Goal: Task Accomplishment & Management: Manage account settings

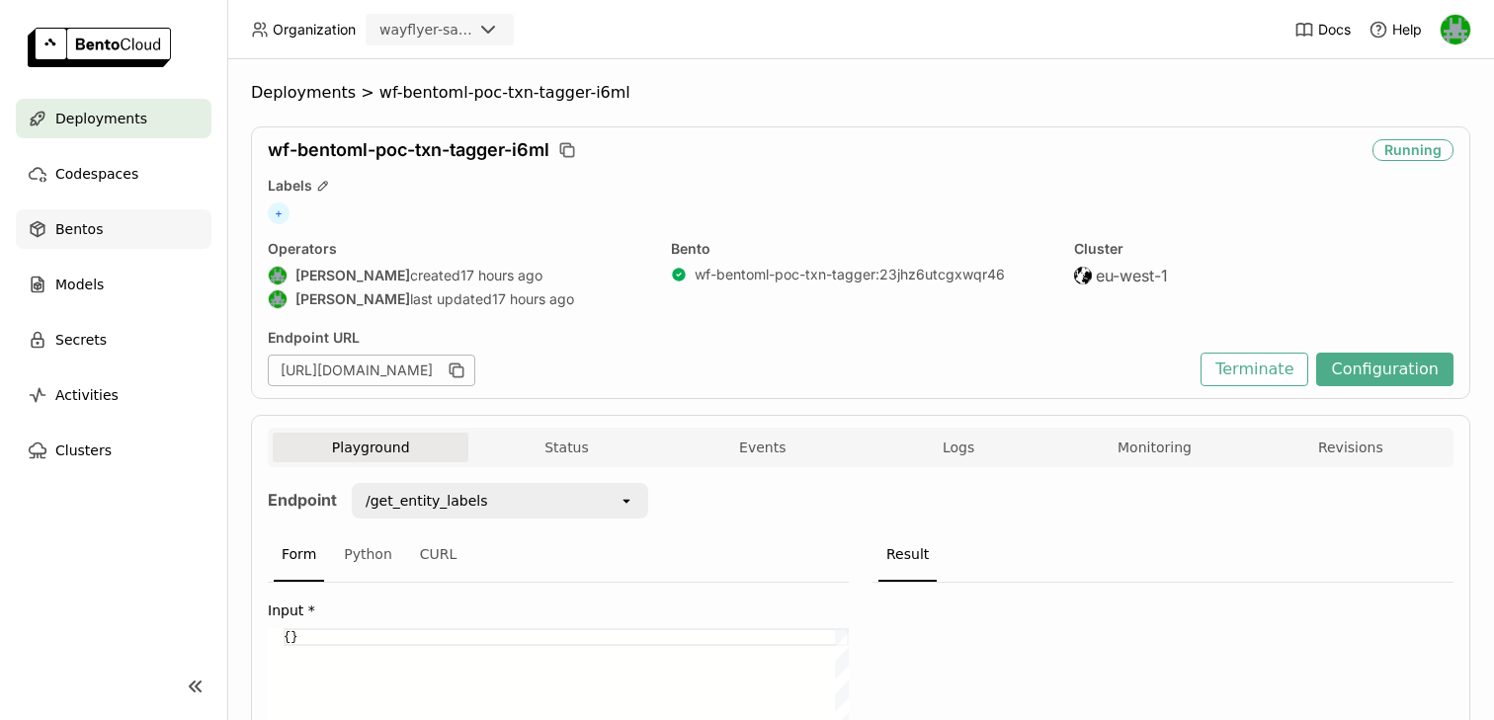
click at [84, 219] on span "Bentos" at bounding box center [78, 229] width 47 height 24
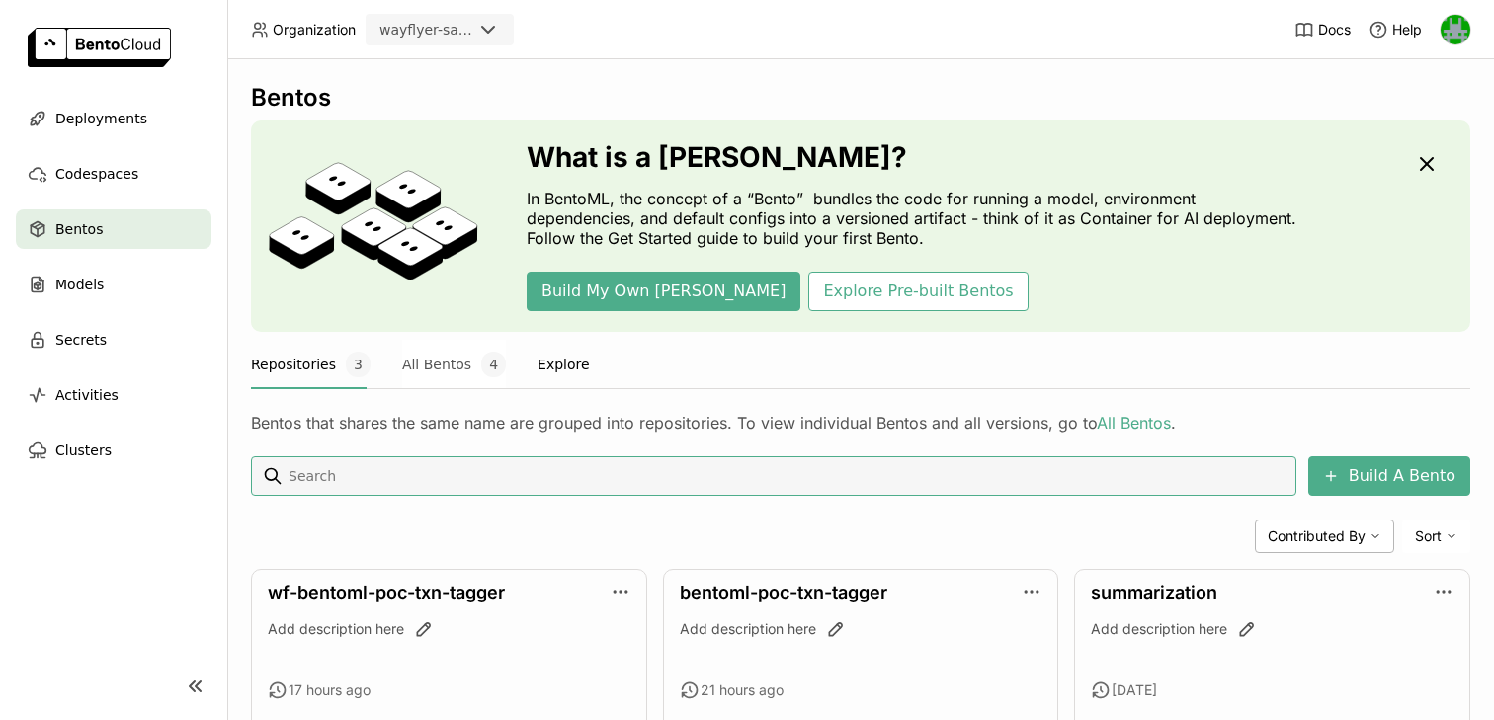
scroll to position [102, 0]
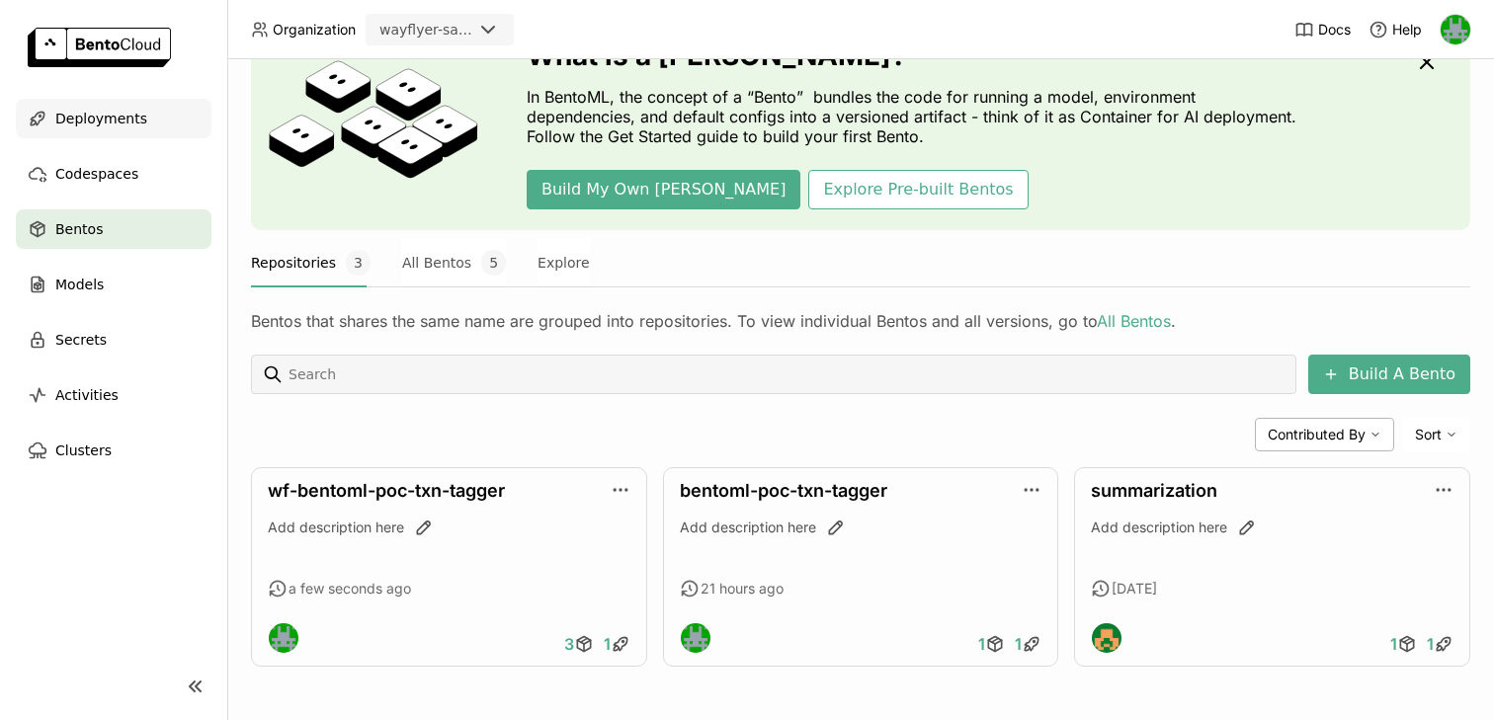
click at [133, 112] on span "Deployments" at bounding box center [101, 119] width 92 height 24
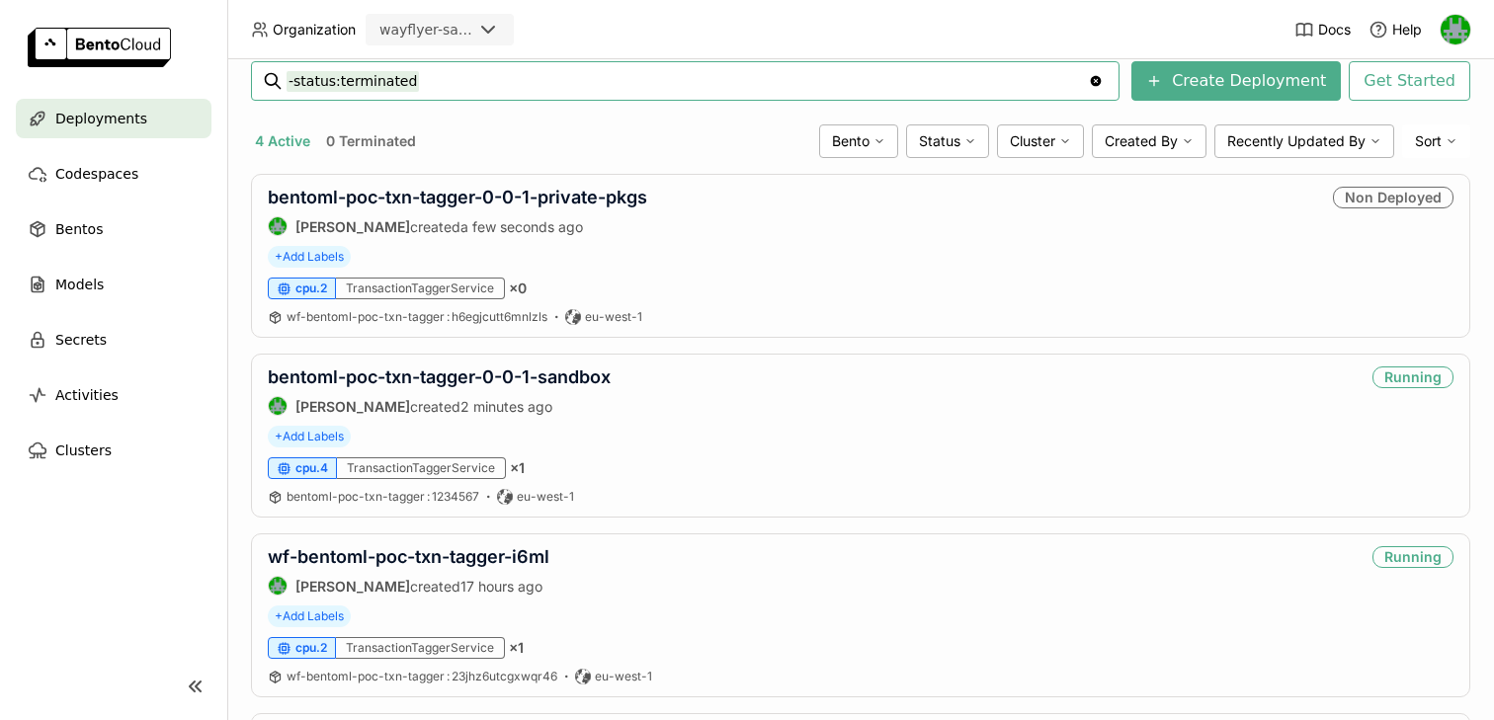
scroll to position [309, 0]
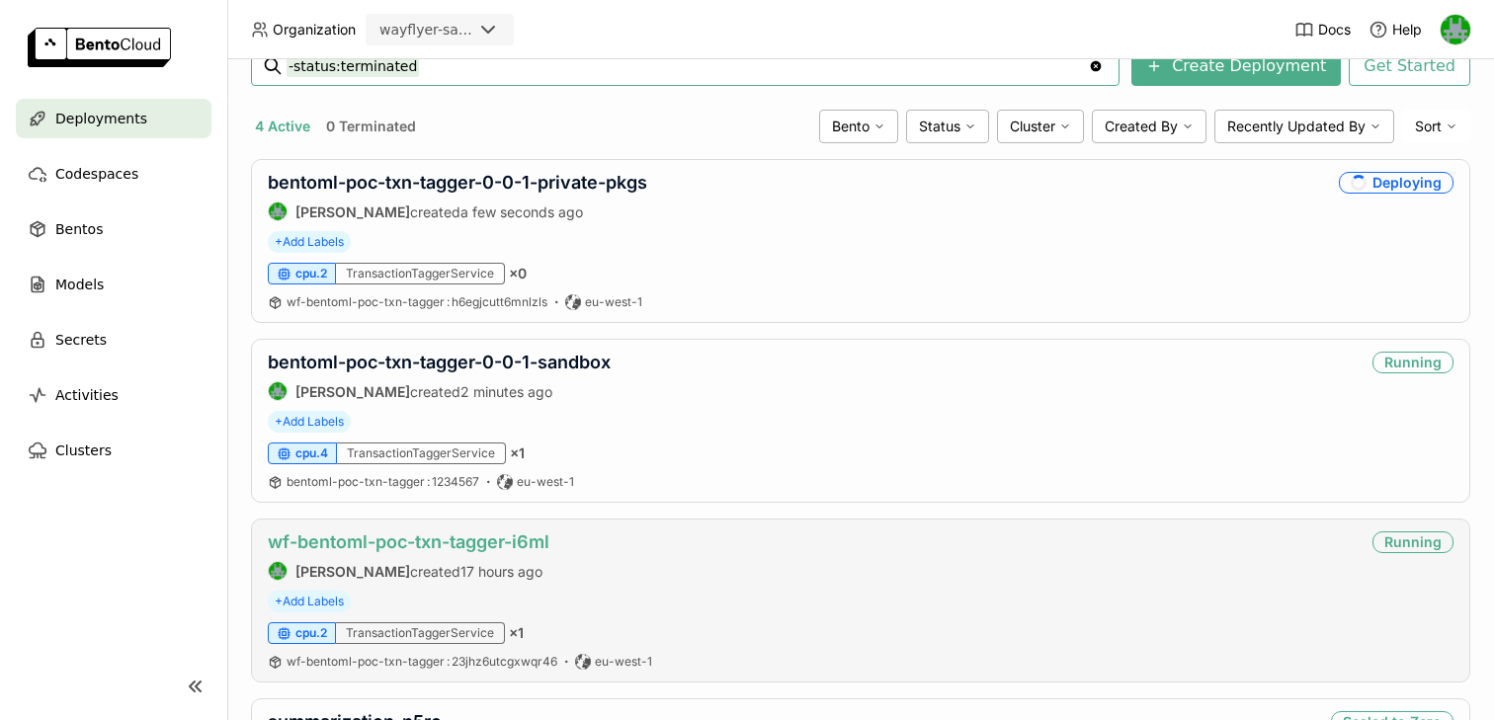
click at [450, 546] on link "wf-bentoml-poc-txn-tagger-i6ml" at bounding box center [409, 542] width 282 height 21
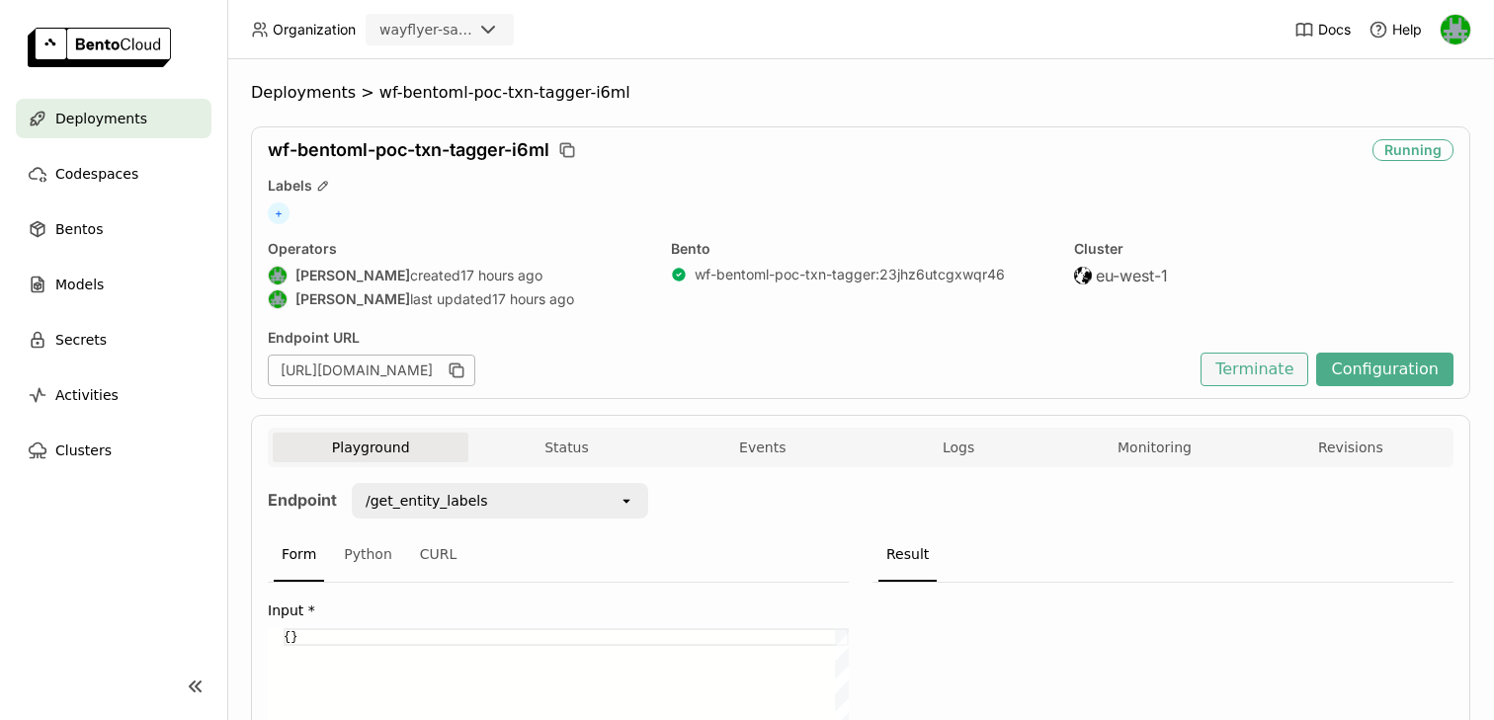
click at [1262, 372] on button "Terminate" at bounding box center [1255, 370] width 108 height 34
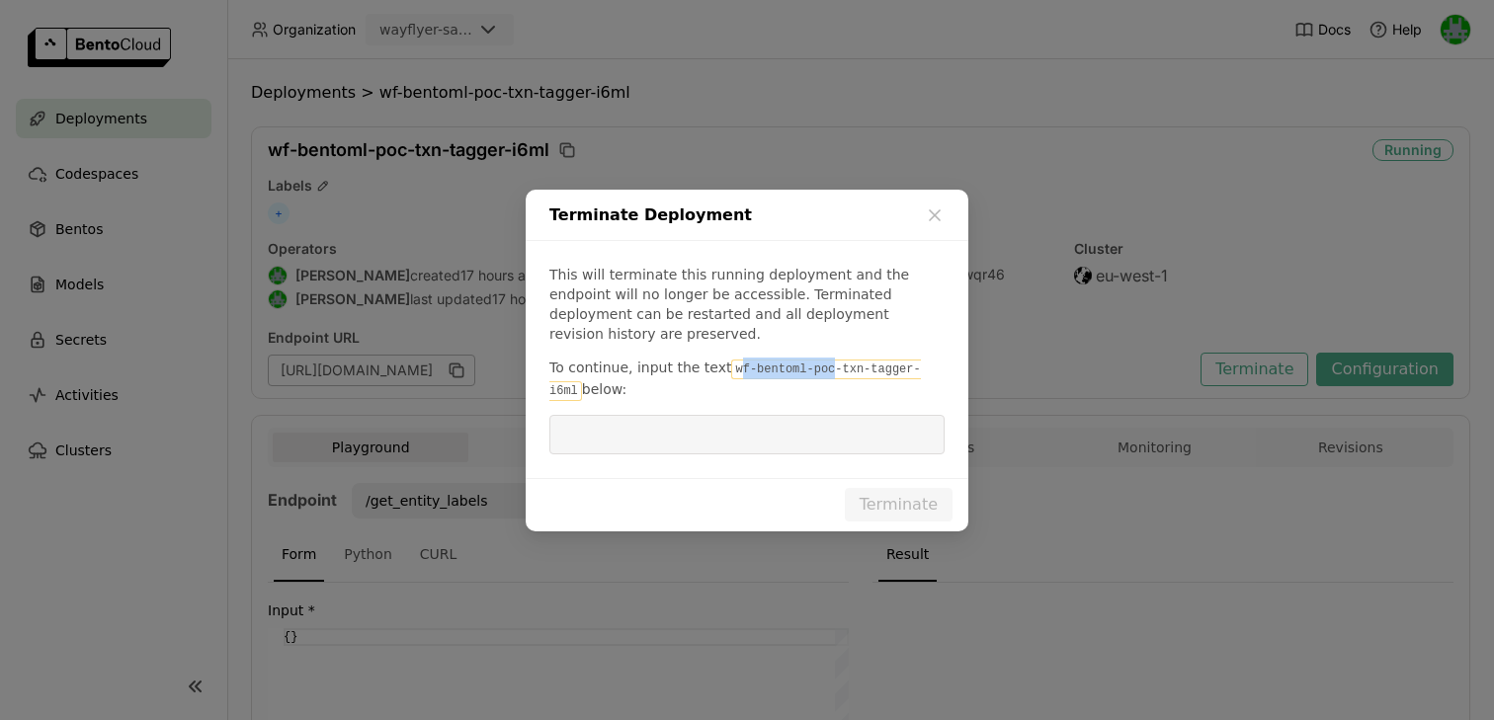
drag, startPoint x: 728, startPoint y: 356, endPoint x: 825, endPoint y: 358, distance: 96.9
click at [825, 360] on code "wf-bentoml-poc-txn-tagger-i6ml" at bounding box center [736, 381] width 372 height 42
click at [893, 369] on code "wf-bentoml-poc-txn-tagger-i6ml" at bounding box center [736, 381] width 372 height 42
drag, startPoint x: 936, startPoint y: 360, endPoint x: 726, endPoint y: 361, distance: 209.5
click at [726, 361] on code "wf-bentoml-poc-txn-tagger-i6ml" at bounding box center [736, 381] width 372 height 42
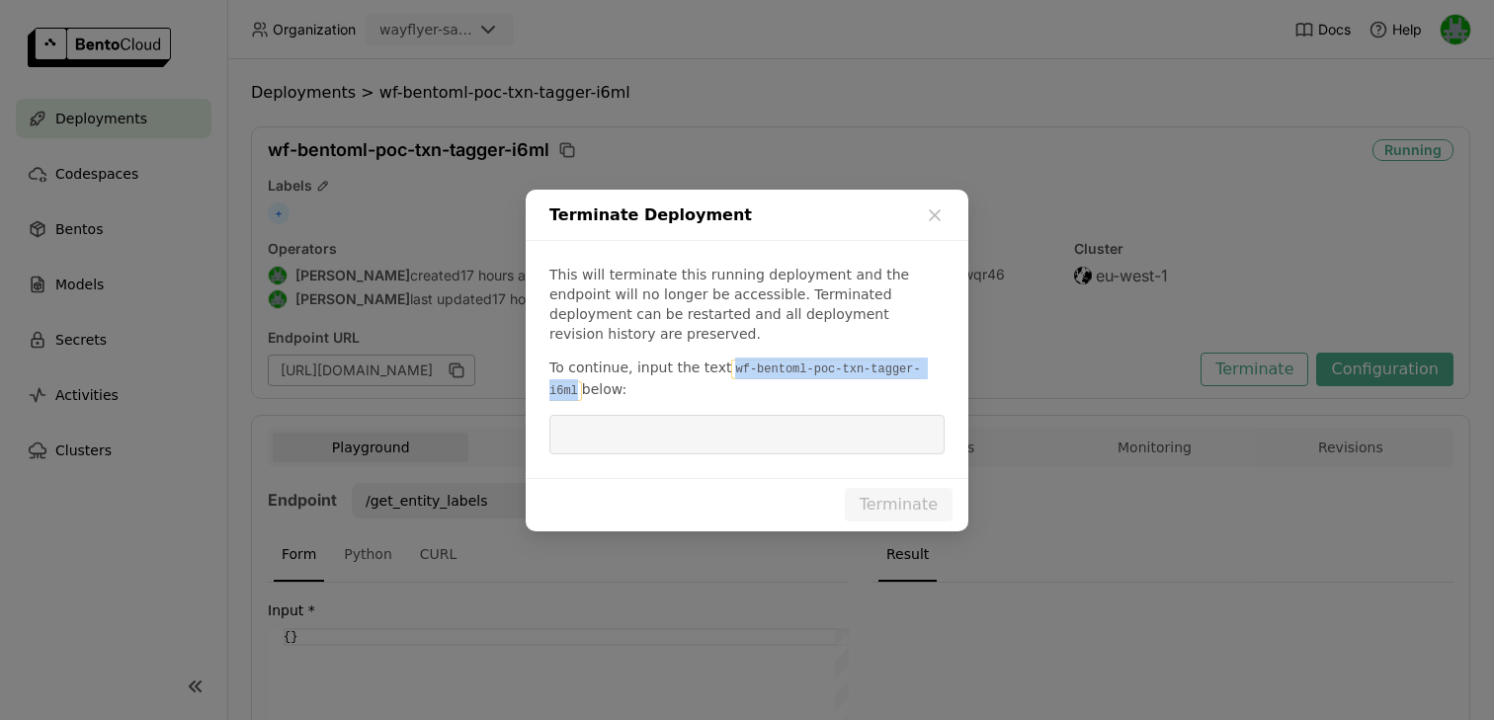
copy code "wf-bentoml-poc-txn-tagger-i6ml"
click at [713, 416] on input "dialog" at bounding box center [747, 435] width 372 height 38
paste input "wf-bentoml-poc-txn-tagger-i6ml"
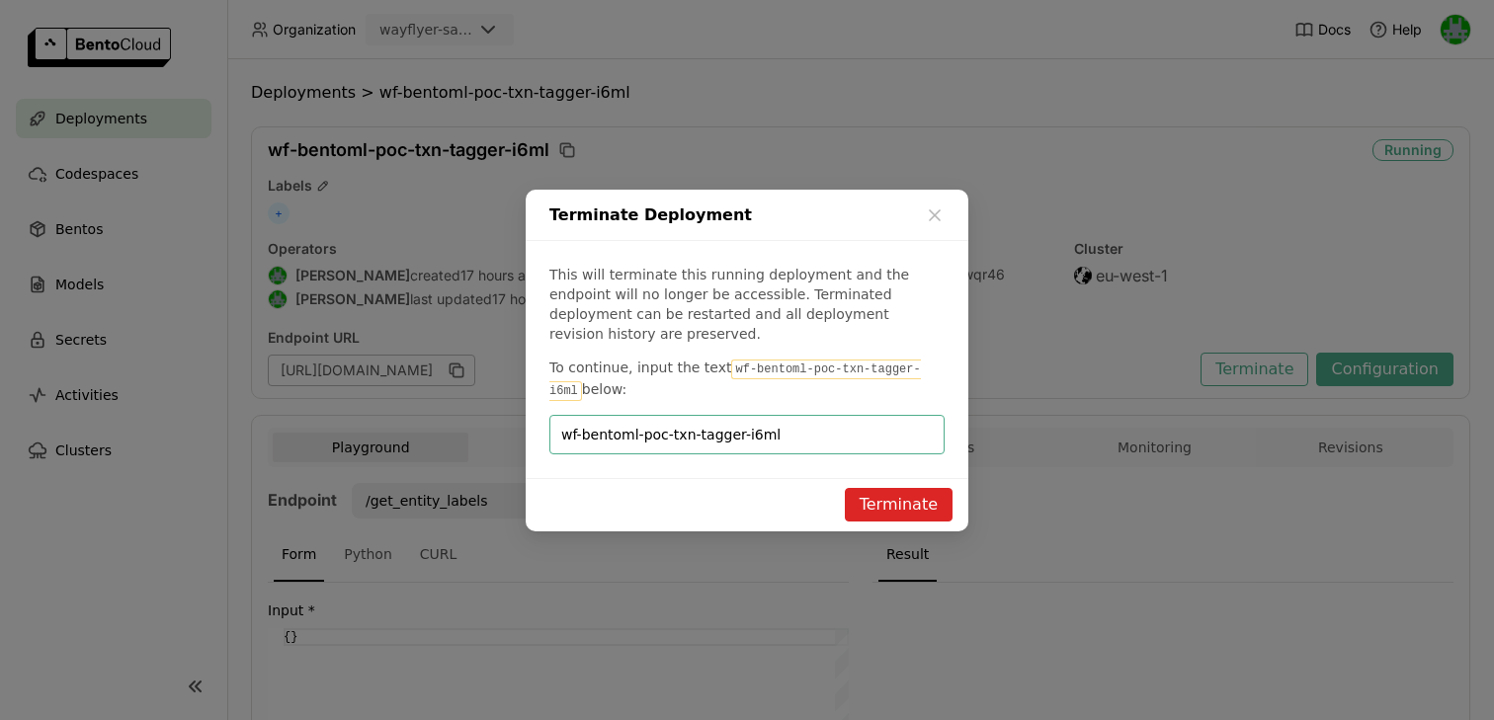
type input "wf-bentoml-poc-txn-tagger-i6ml"
click at [887, 500] on button "Terminate" at bounding box center [899, 505] width 108 height 34
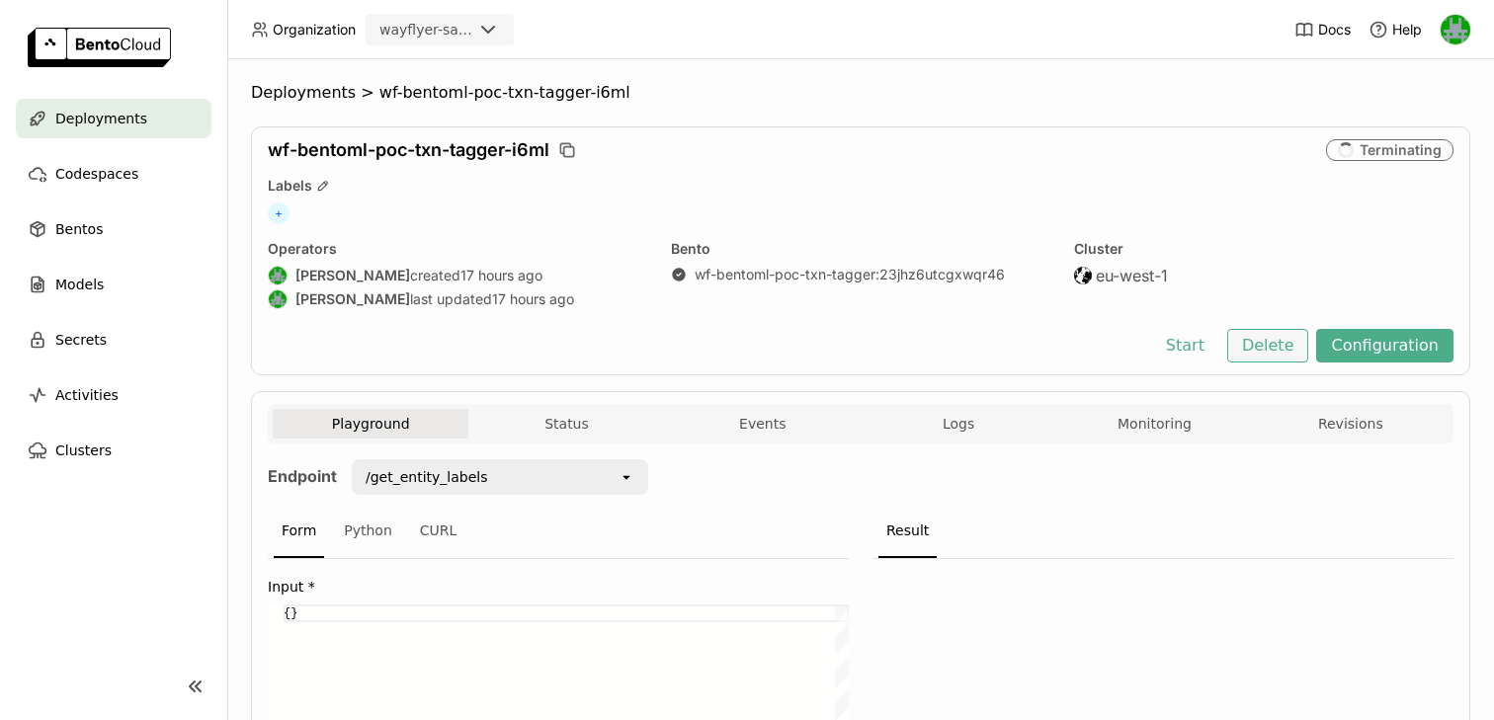
click at [1257, 345] on button "Delete" at bounding box center [1268, 346] width 82 height 34
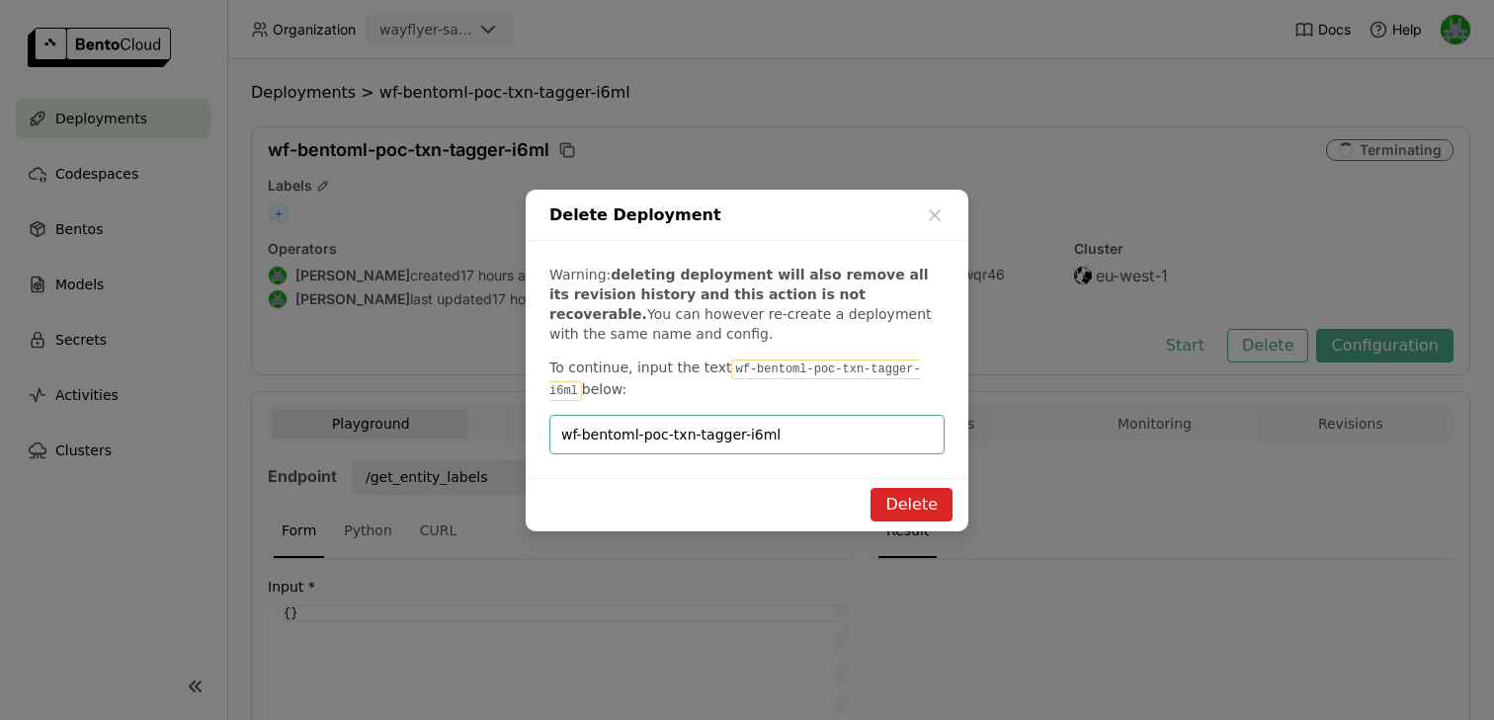
type input "wf-bentoml-poc-txn-tagger-i6ml"
click at [904, 499] on button "Delete" at bounding box center [912, 505] width 82 height 34
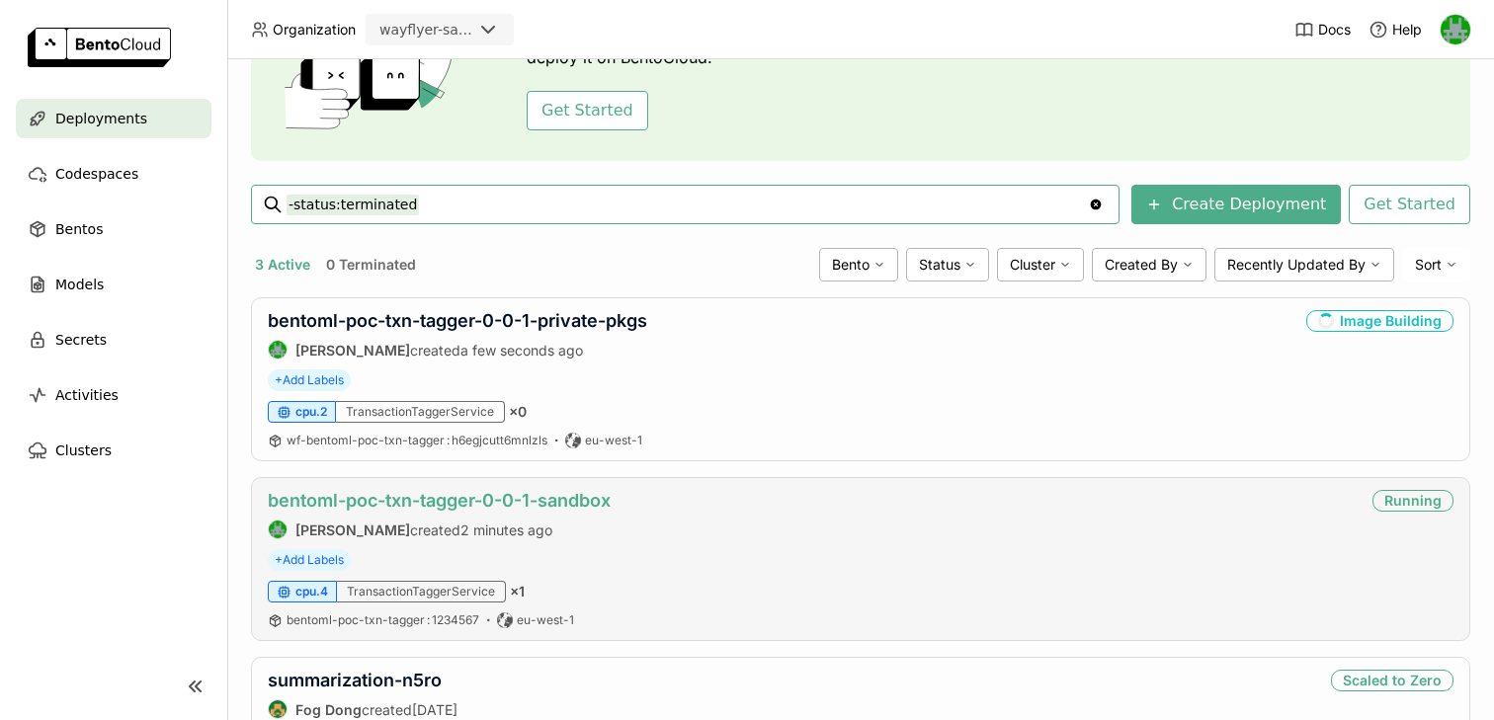
scroll to position [175, 0]
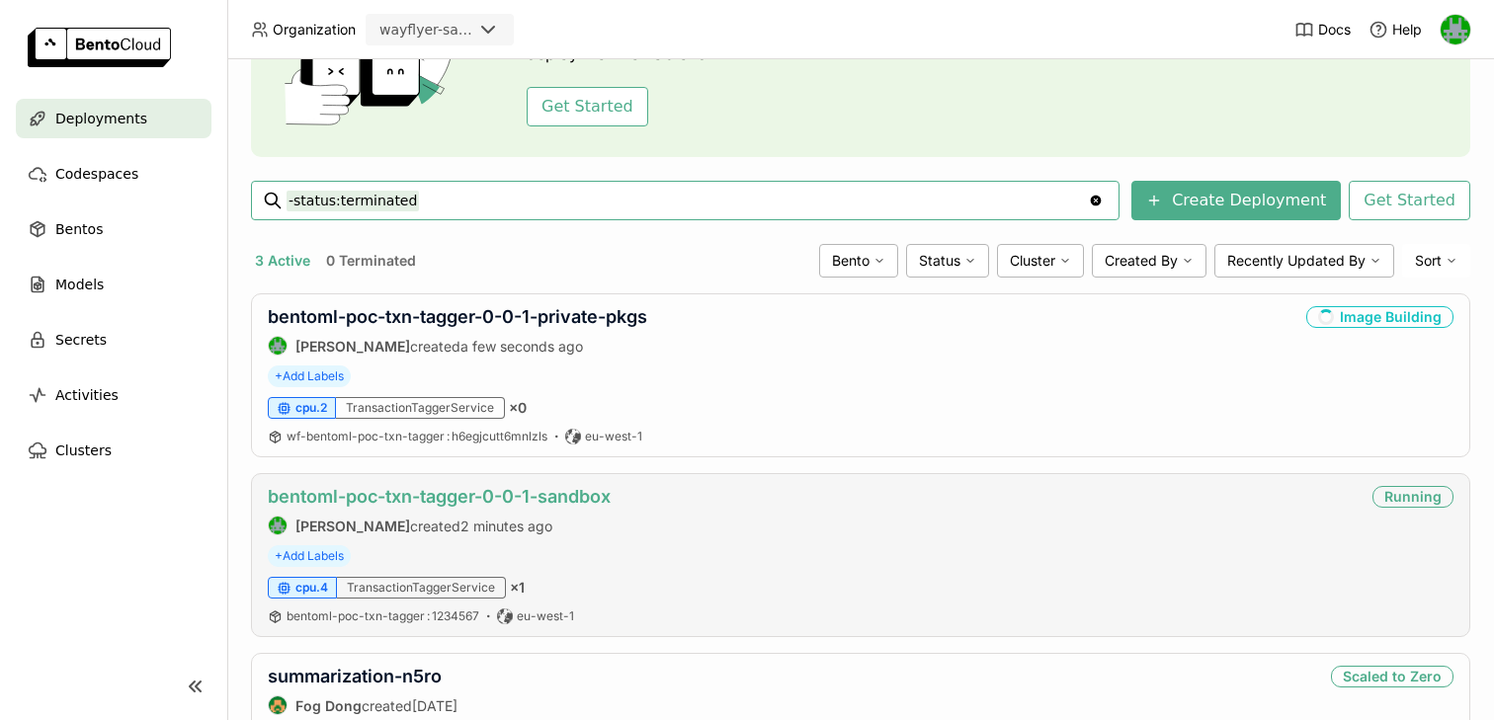
click at [497, 491] on link "bentoml-poc-txn-tagger-0-0-1-sandbox" at bounding box center [439, 496] width 343 height 21
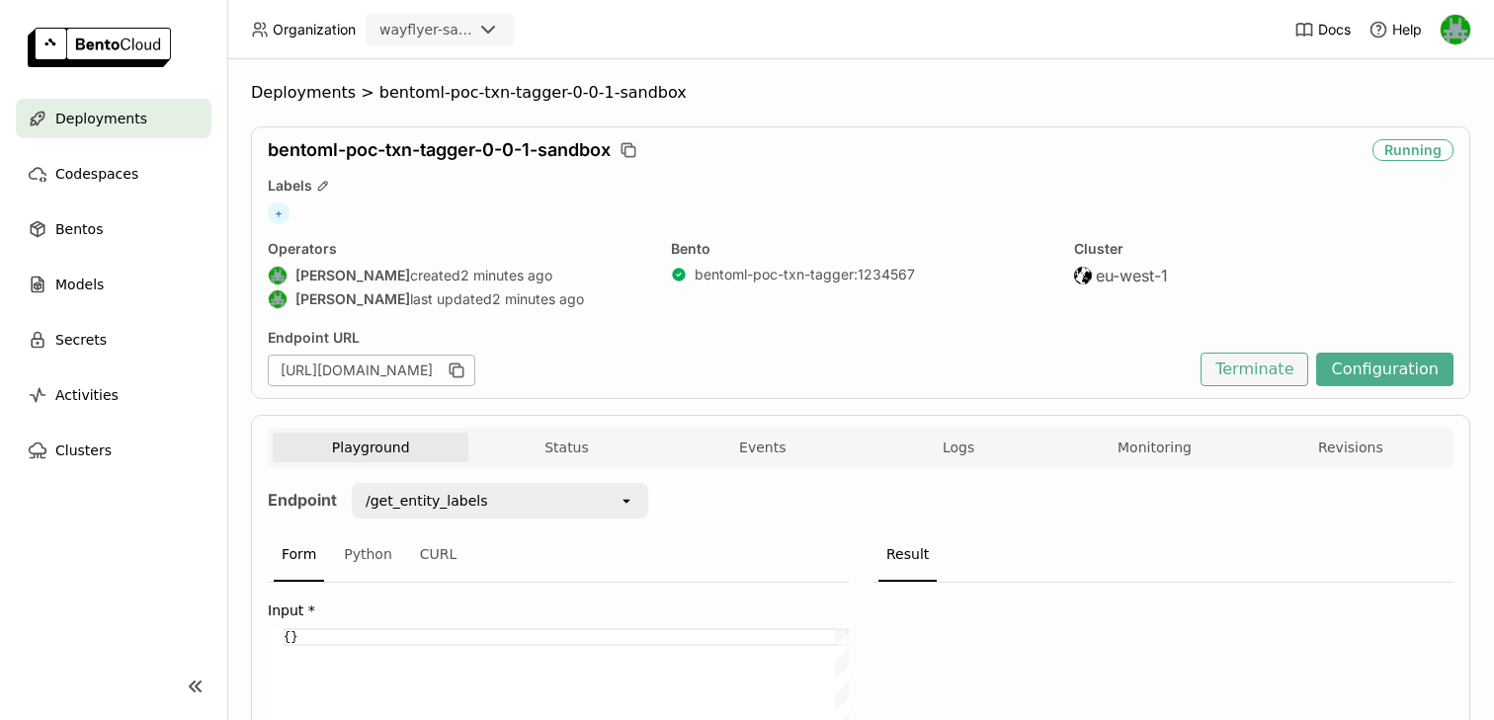
click at [1244, 371] on button "Terminate" at bounding box center [1255, 370] width 108 height 34
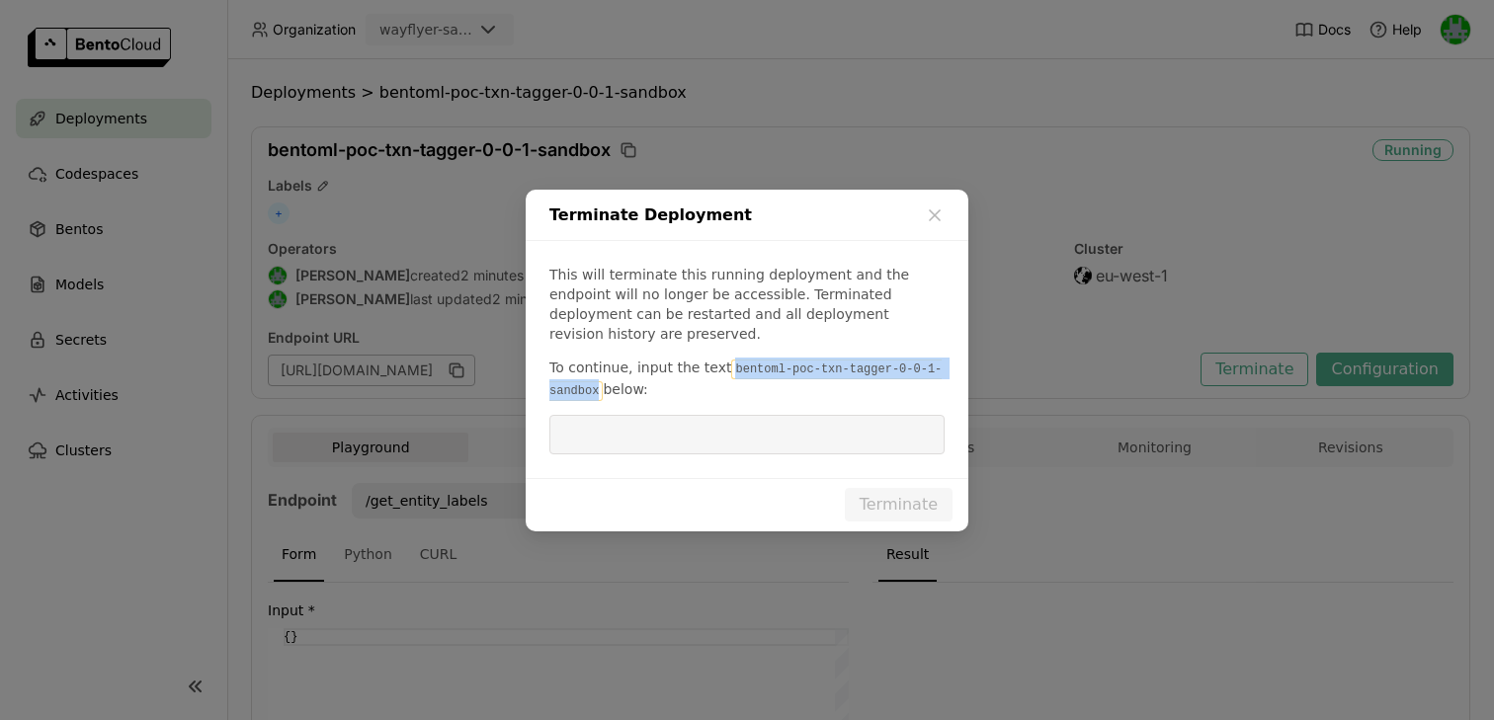
drag, startPoint x: 723, startPoint y: 356, endPoint x: 603, endPoint y: 382, distance: 123.5
click at [603, 382] on p "To continue, input the text bentoml-poc-txn-tagger-0-0-1-sandbox below:" at bounding box center [747, 379] width 395 height 43
copy code "bentoml-poc-txn-tagger-0-0-1-sandbox"
click at [600, 424] on input "dialog" at bounding box center [747, 435] width 372 height 38
paste input "bentoml-poc-txn-tagger-0-0-1-sandbox"
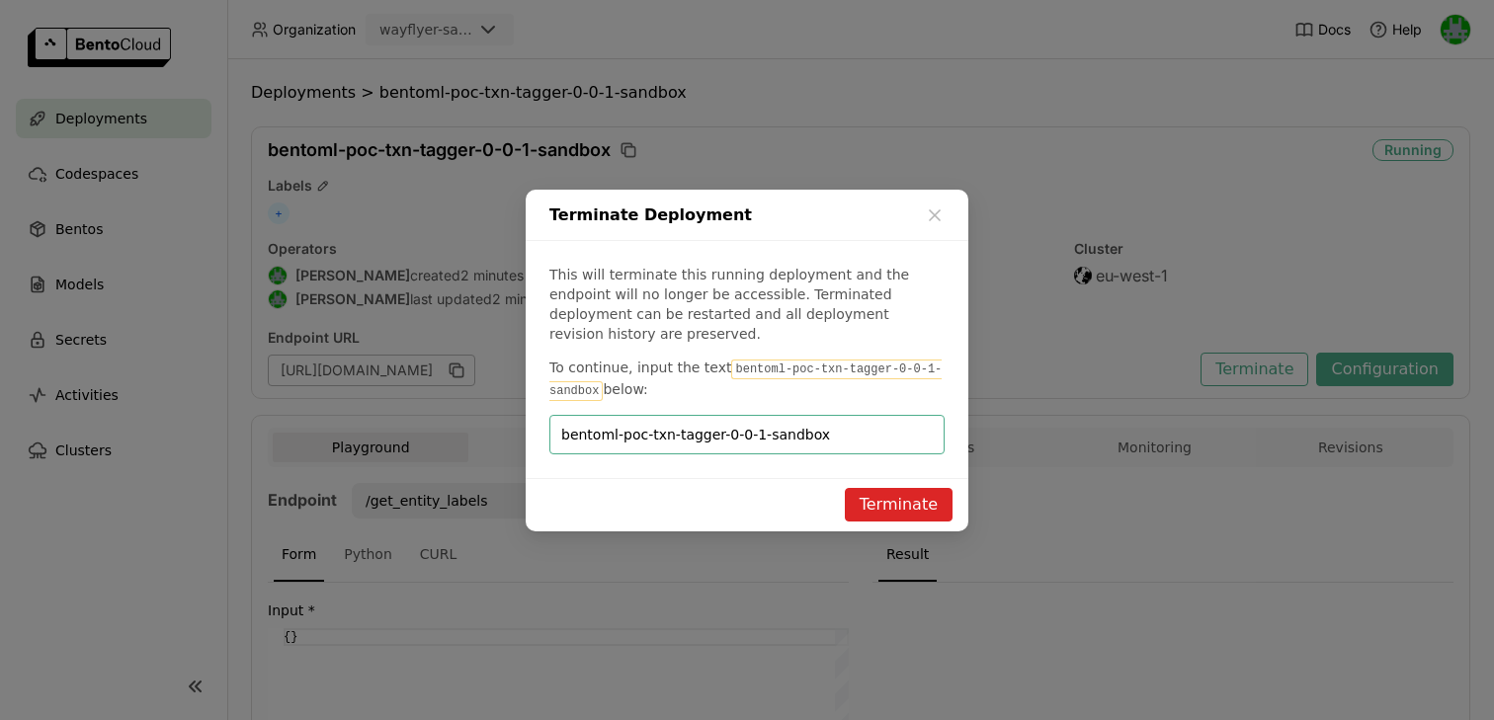
type input "bentoml-poc-txn-tagger-0-0-1-sandbox"
click at [888, 488] on button "Terminate" at bounding box center [899, 505] width 108 height 34
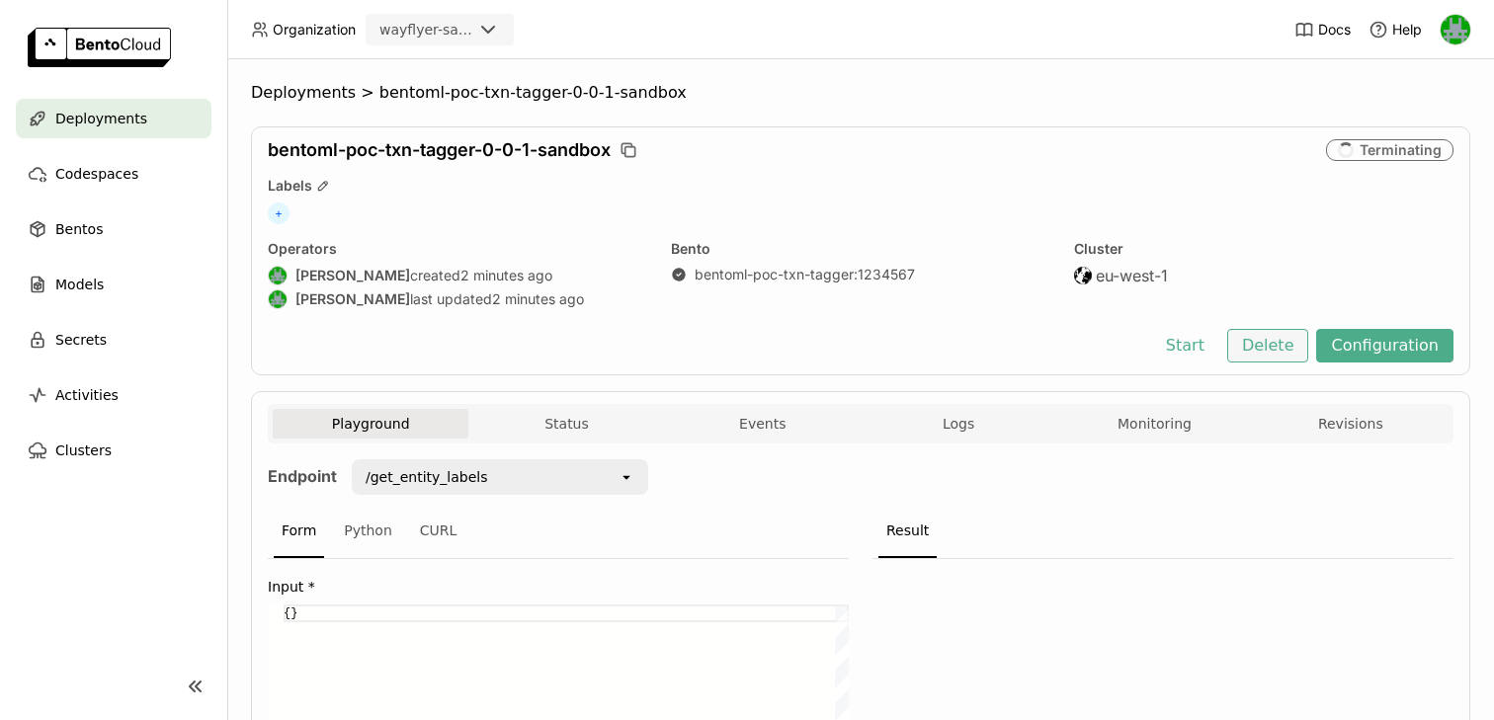
click at [1266, 350] on button "Delete" at bounding box center [1268, 346] width 82 height 34
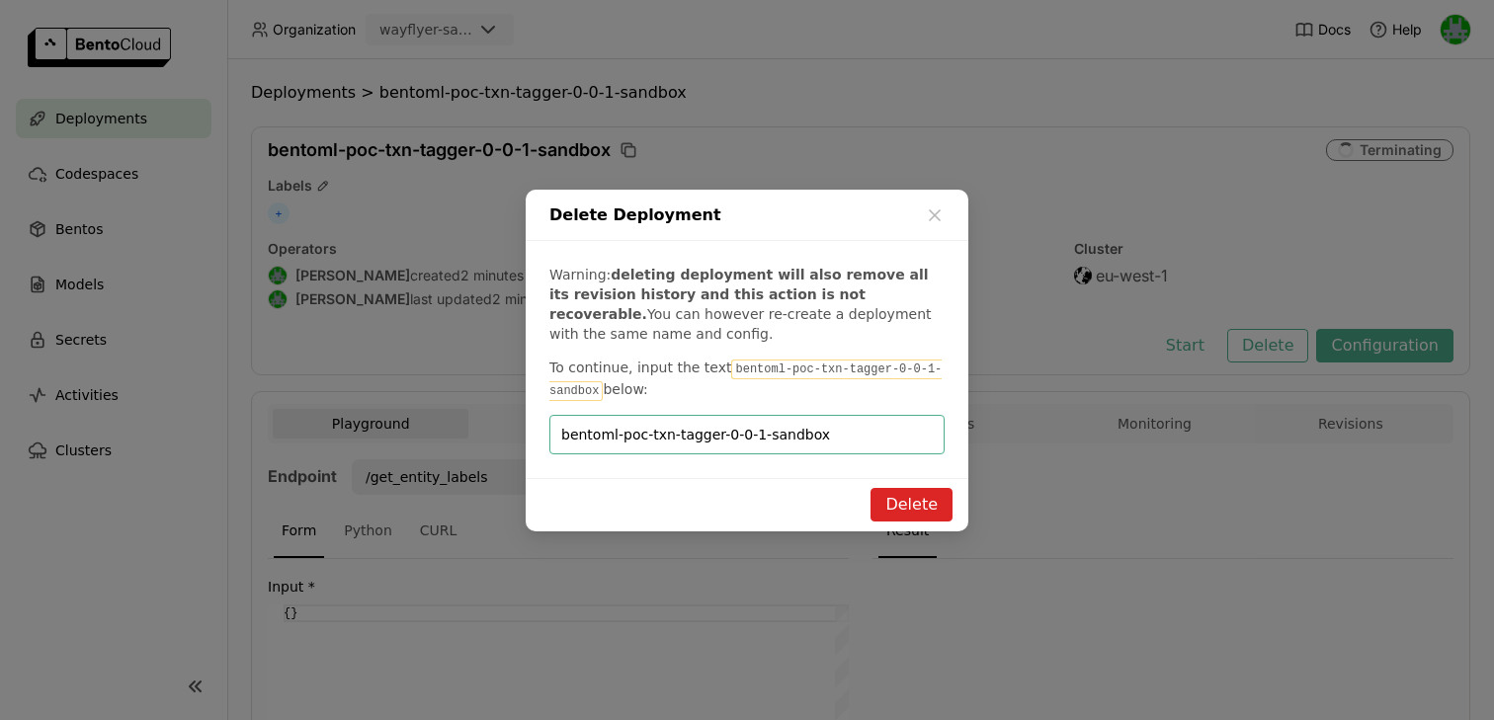
type input "bentoml-poc-txn-tagger-0-0-1-sandbox"
click at [919, 515] on button "Delete" at bounding box center [912, 505] width 82 height 34
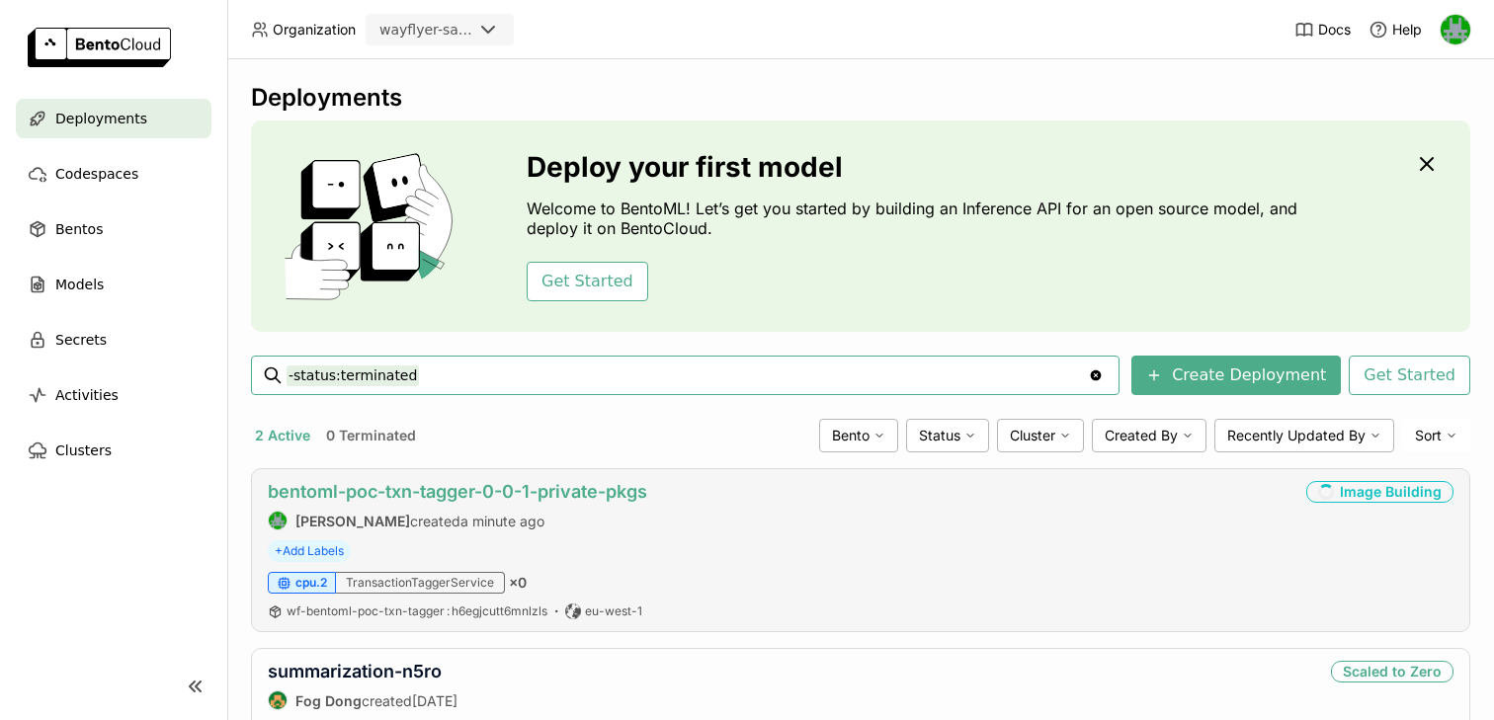
click at [417, 499] on link "bentoml-poc-txn-tagger-0-0-1-private-pkgs" at bounding box center [458, 491] width 380 height 21
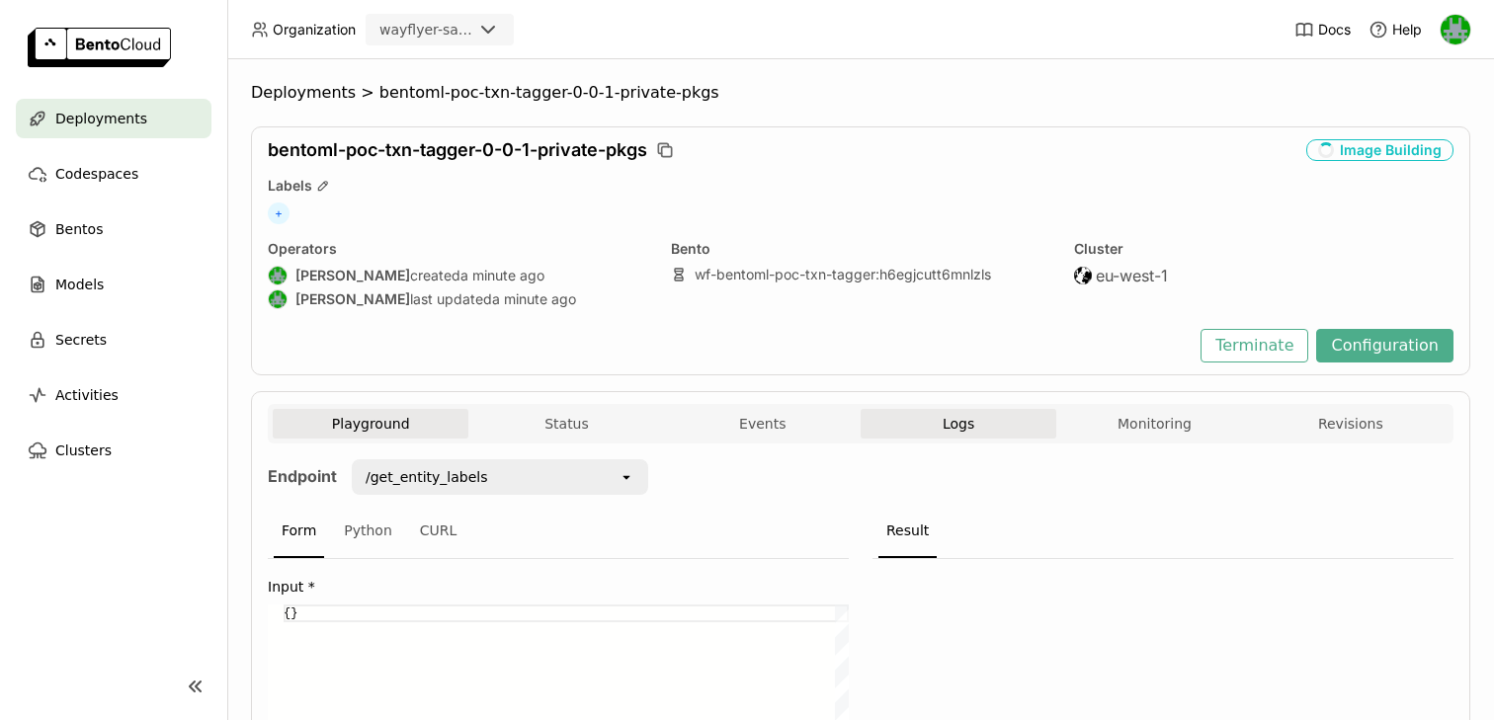
click at [956, 417] on span "Logs" at bounding box center [959, 424] width 32 height 18
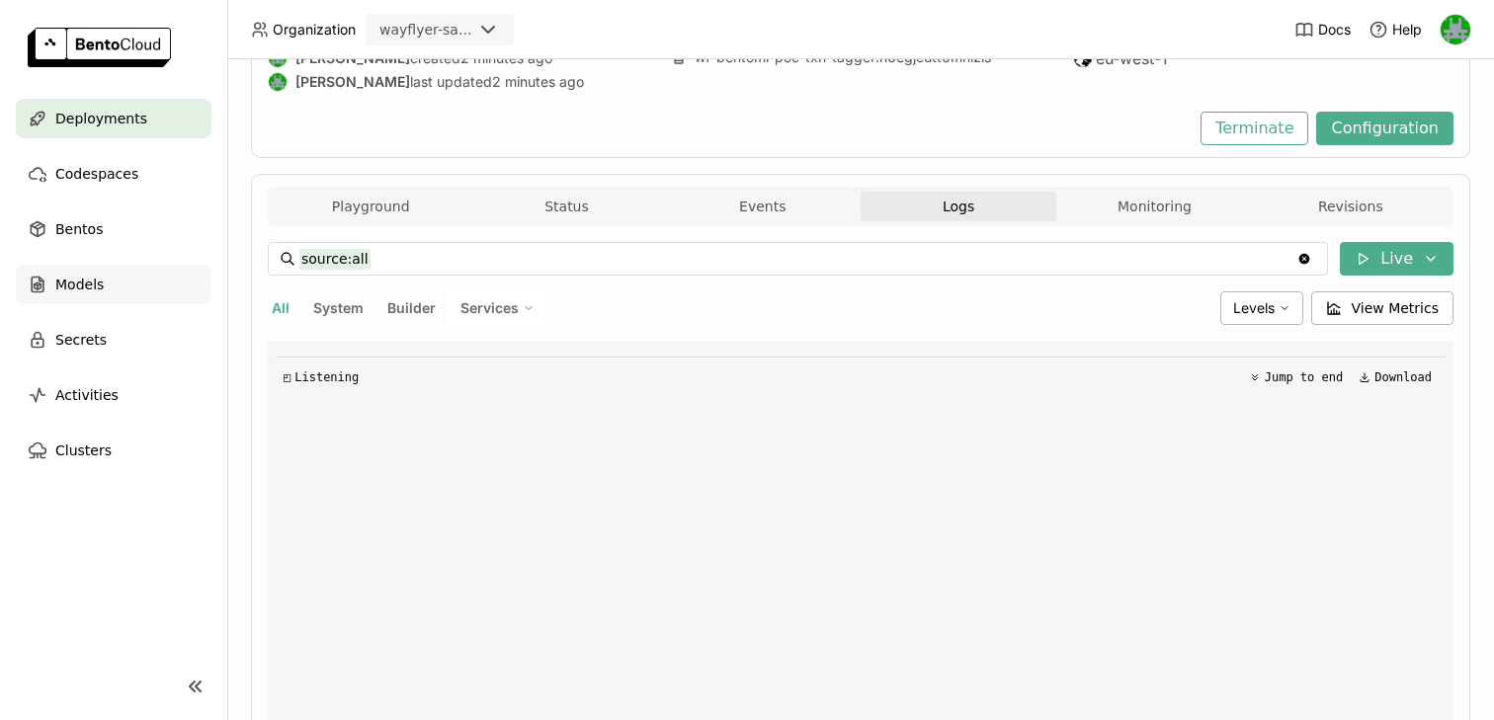
click at [84, 278] on span "Models" at bounding box center [79, 285] width 48 height 24
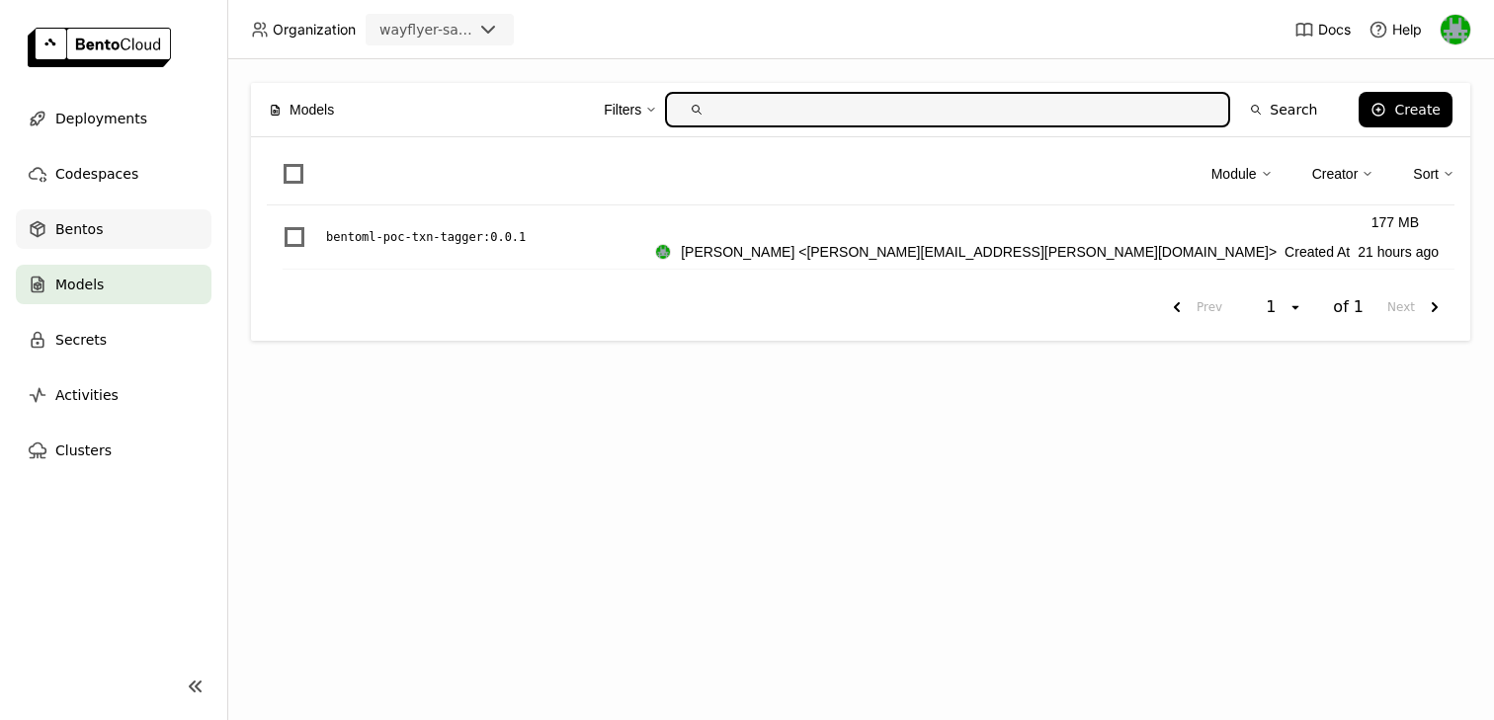
click at [90, 215] on div "Bentos" at bounding box center [114, 230] width 196 height 40
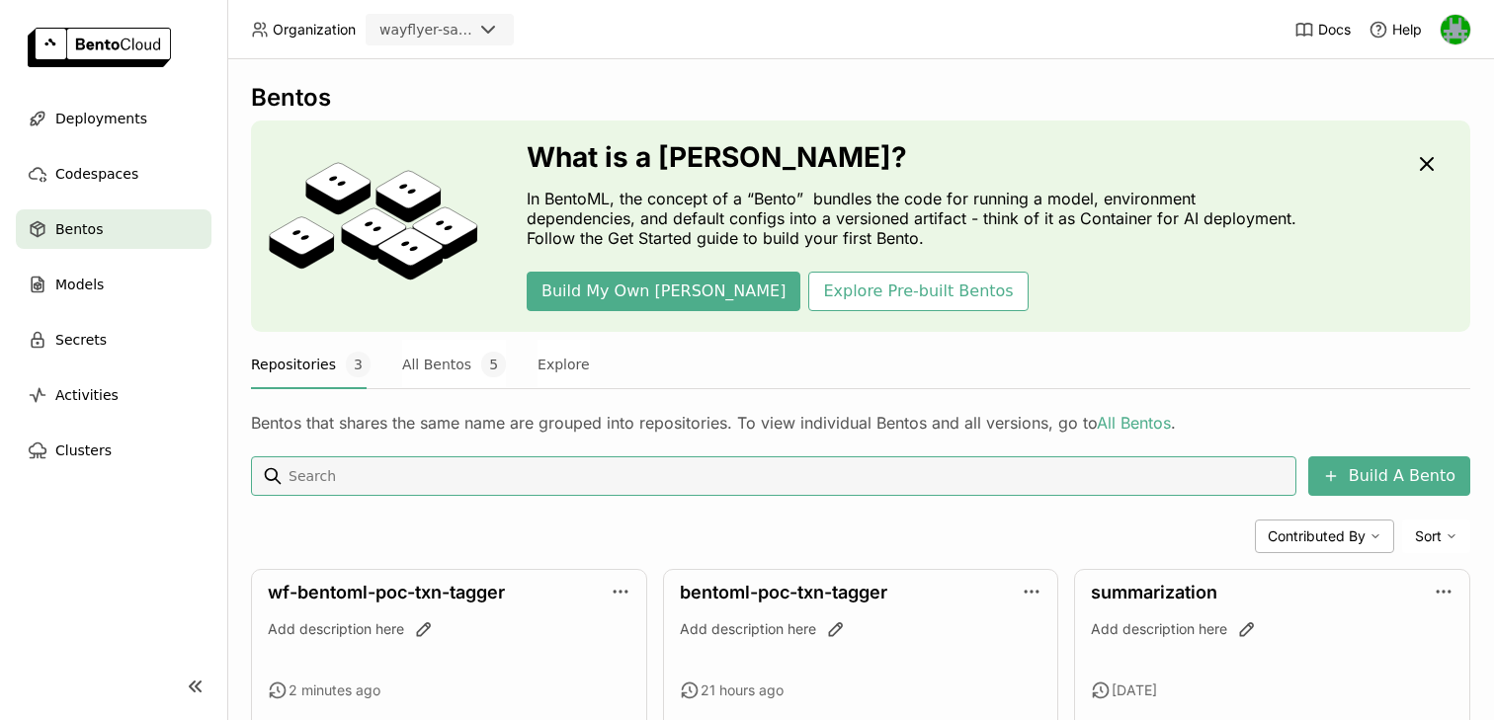
scroll to position [83, 0]
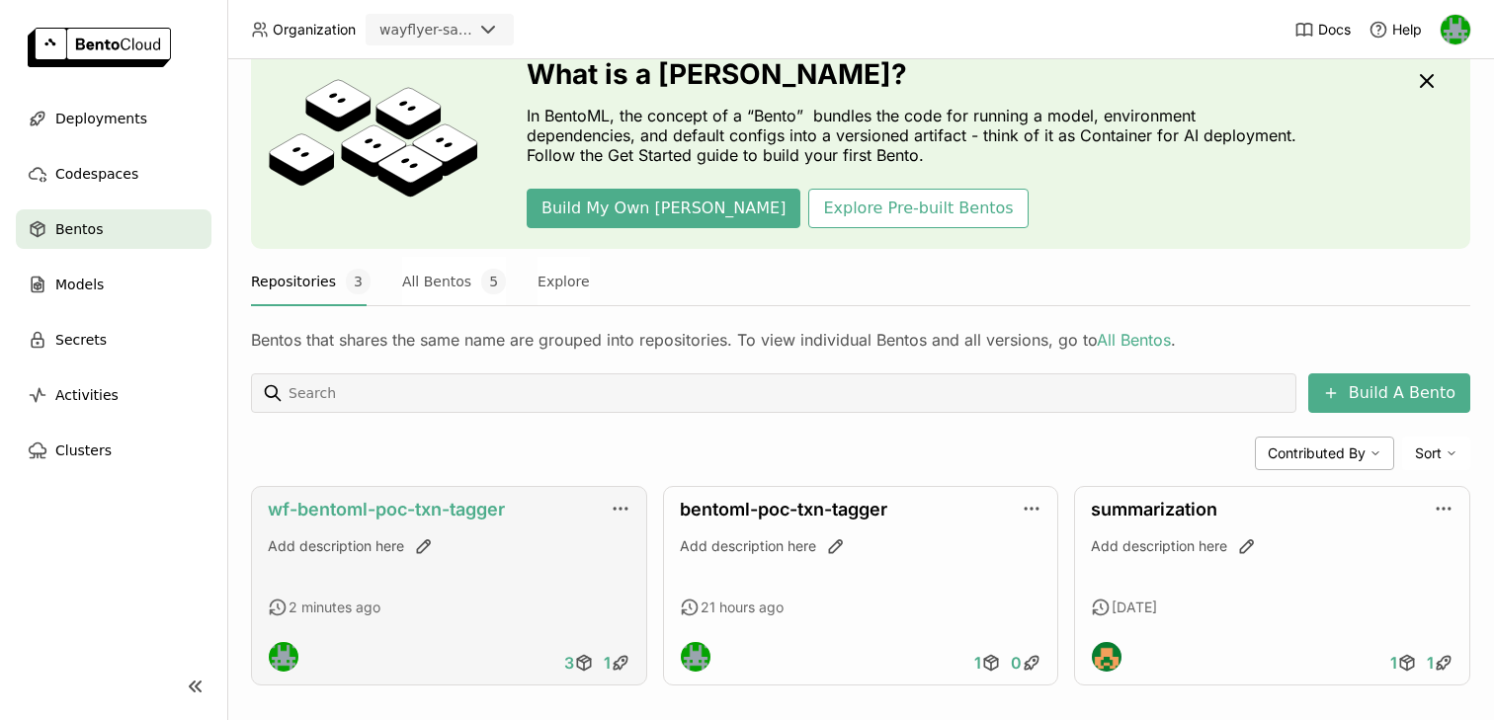
click at [459, 506] on link "wf-bentoml-poc-txn-tagger" at bounding box center [386, 509] width 237 height 21
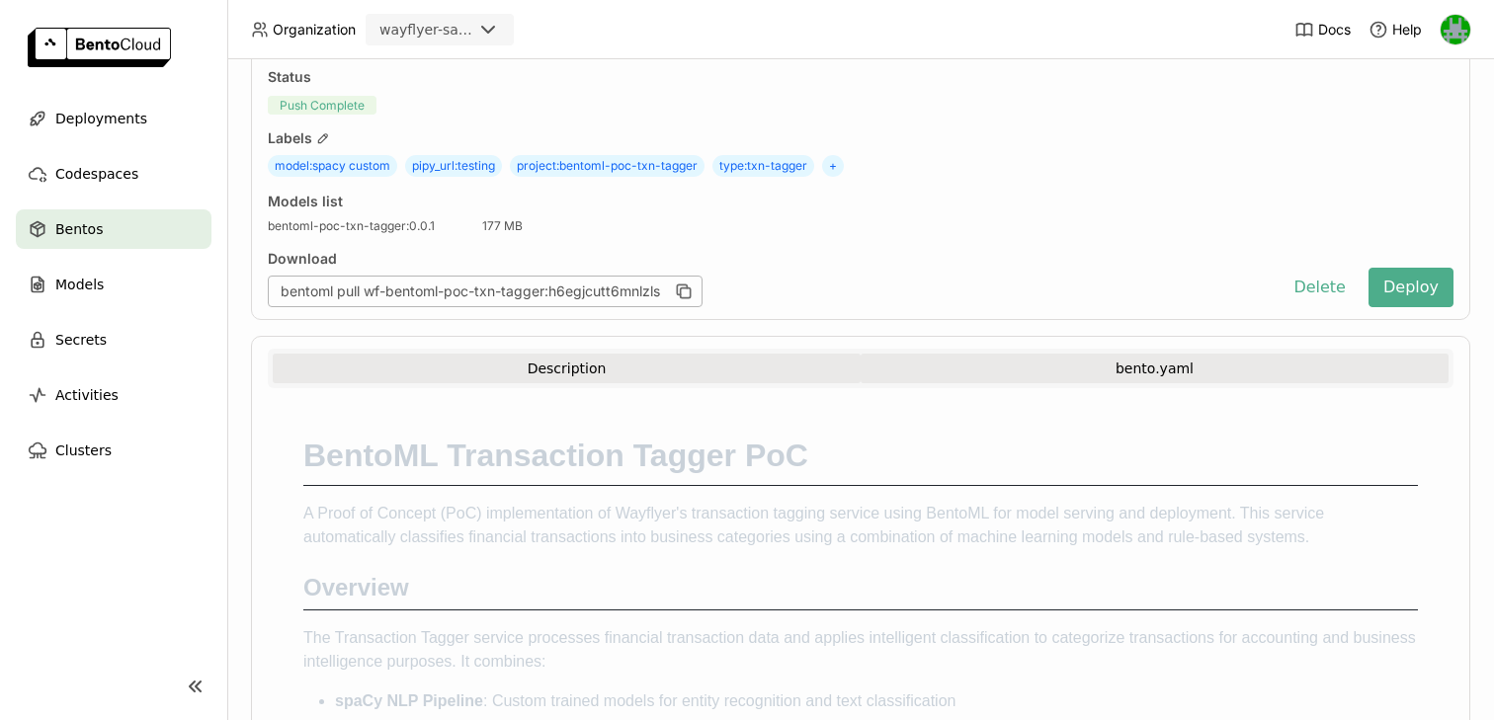
scroll to position [162, 0]
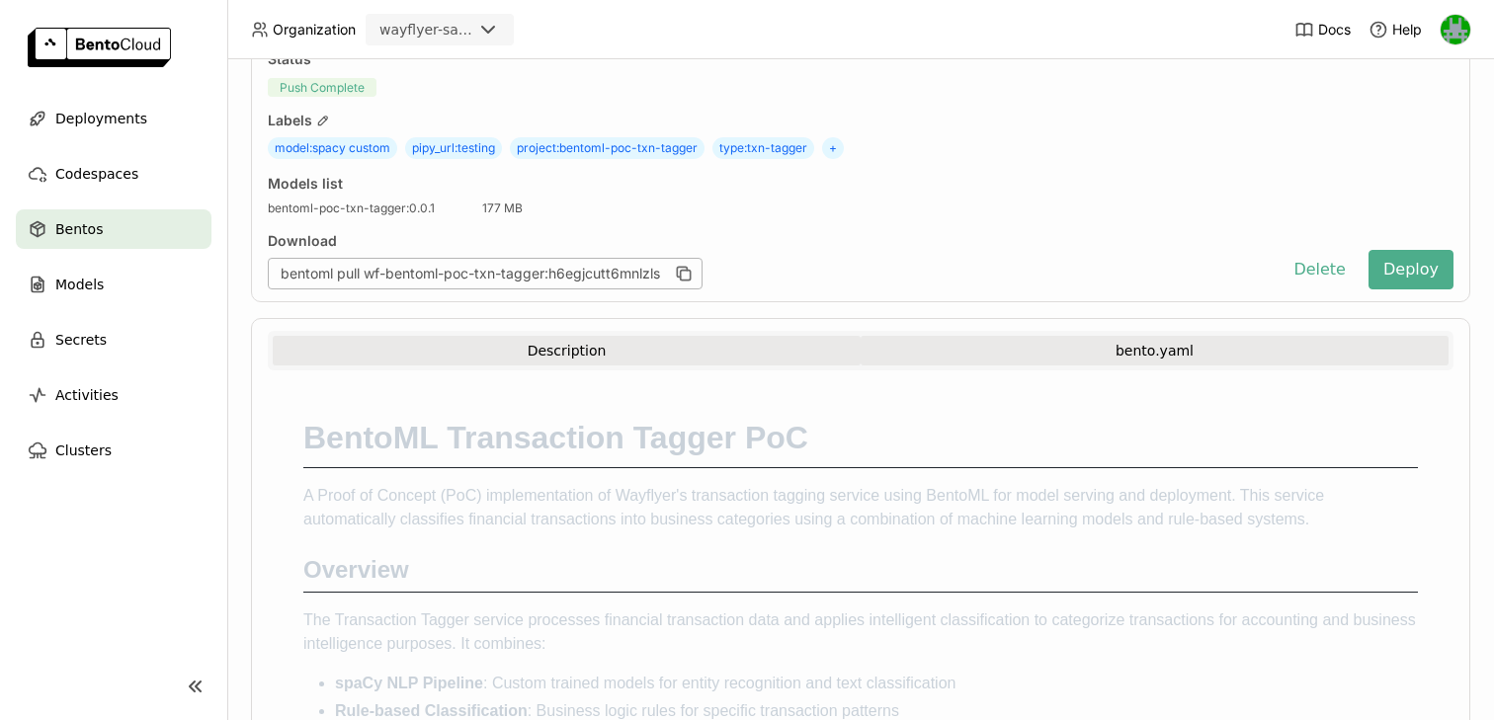
click at [1019, 361] on button "bento.yaml" at bounding box center [1155, 351] width 588 height 30
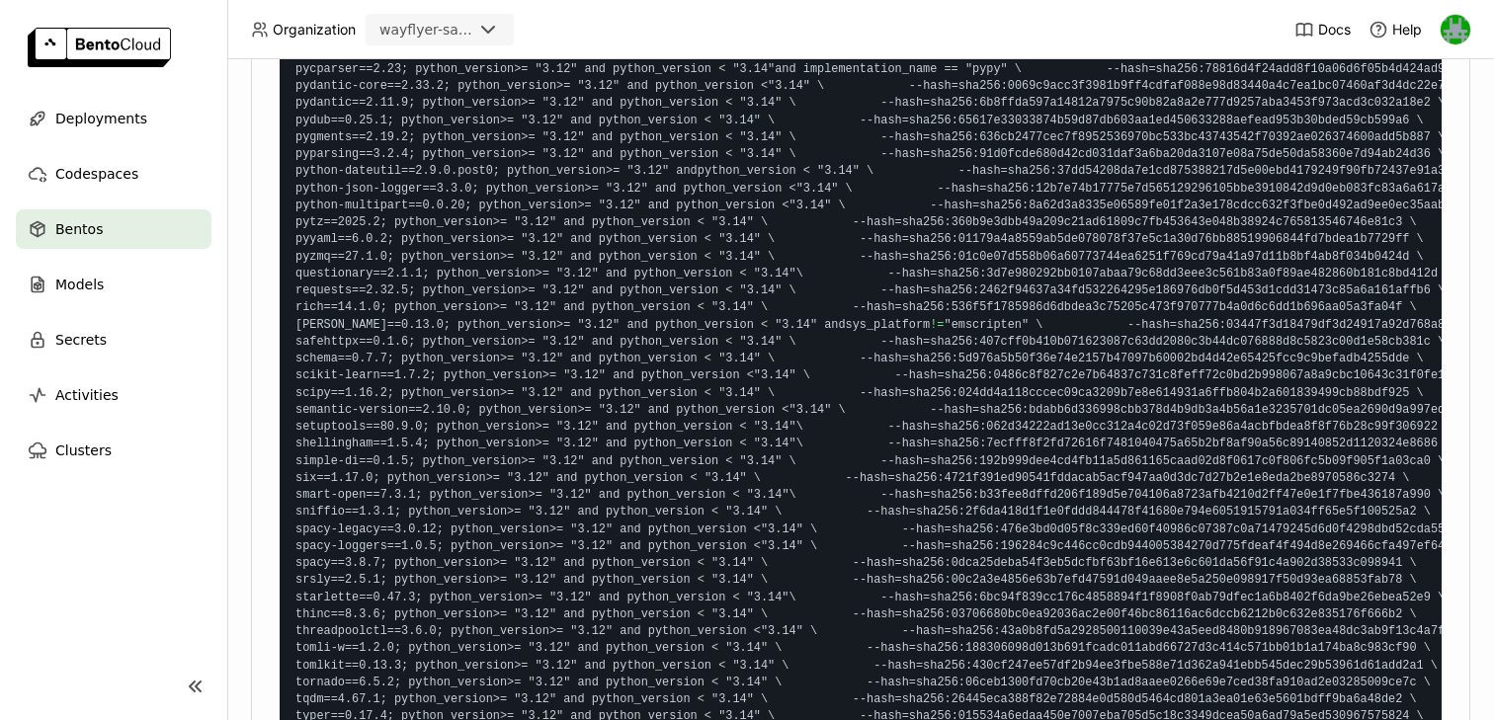
scroll to position [4850, 0]
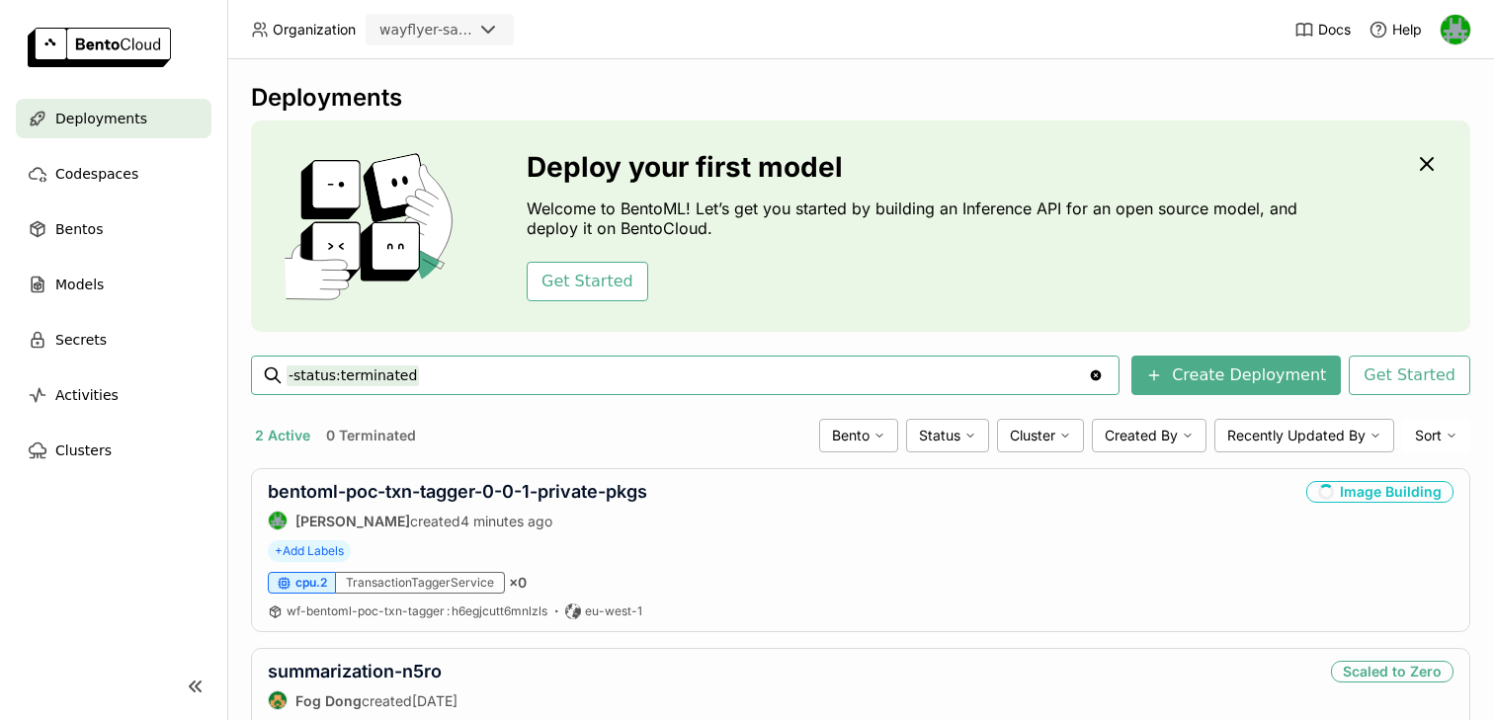
scroll to position [68, 0]
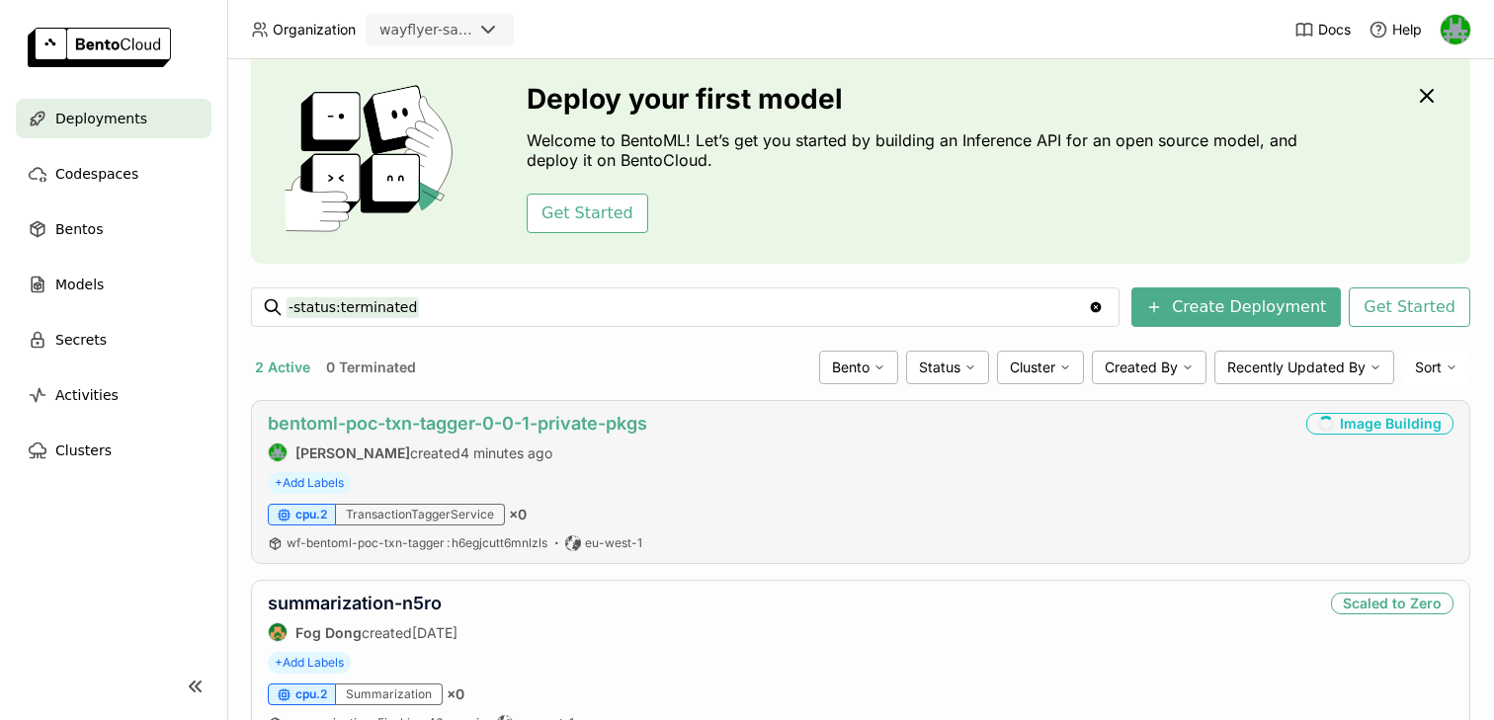
click at [441, 422] on link "bentoml-poc-txn-tagger-0-0-1-private-pkgs" at bounding box center [458, 423] width 380 height 21
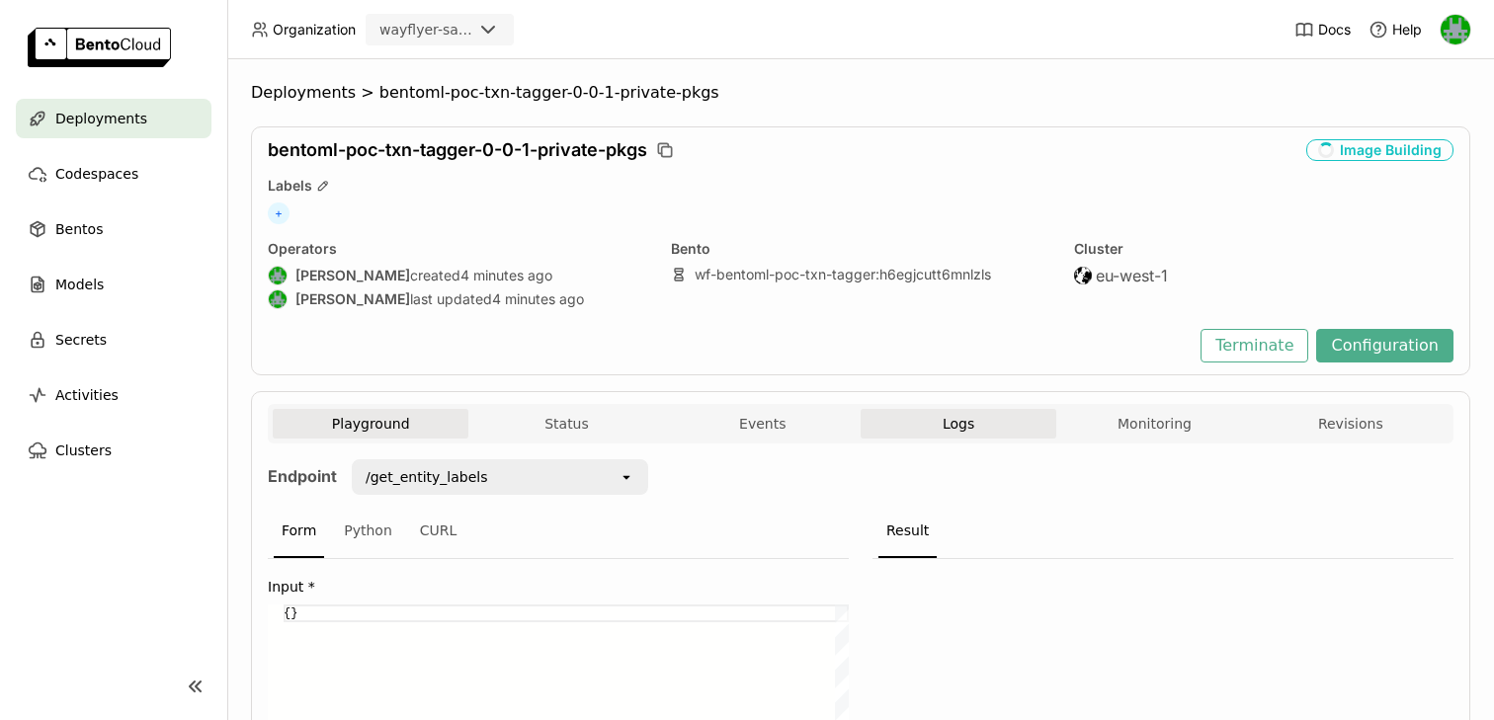
click at [943, 425] on span "Logs" at bounding box center [959, 424] width 32 height 18
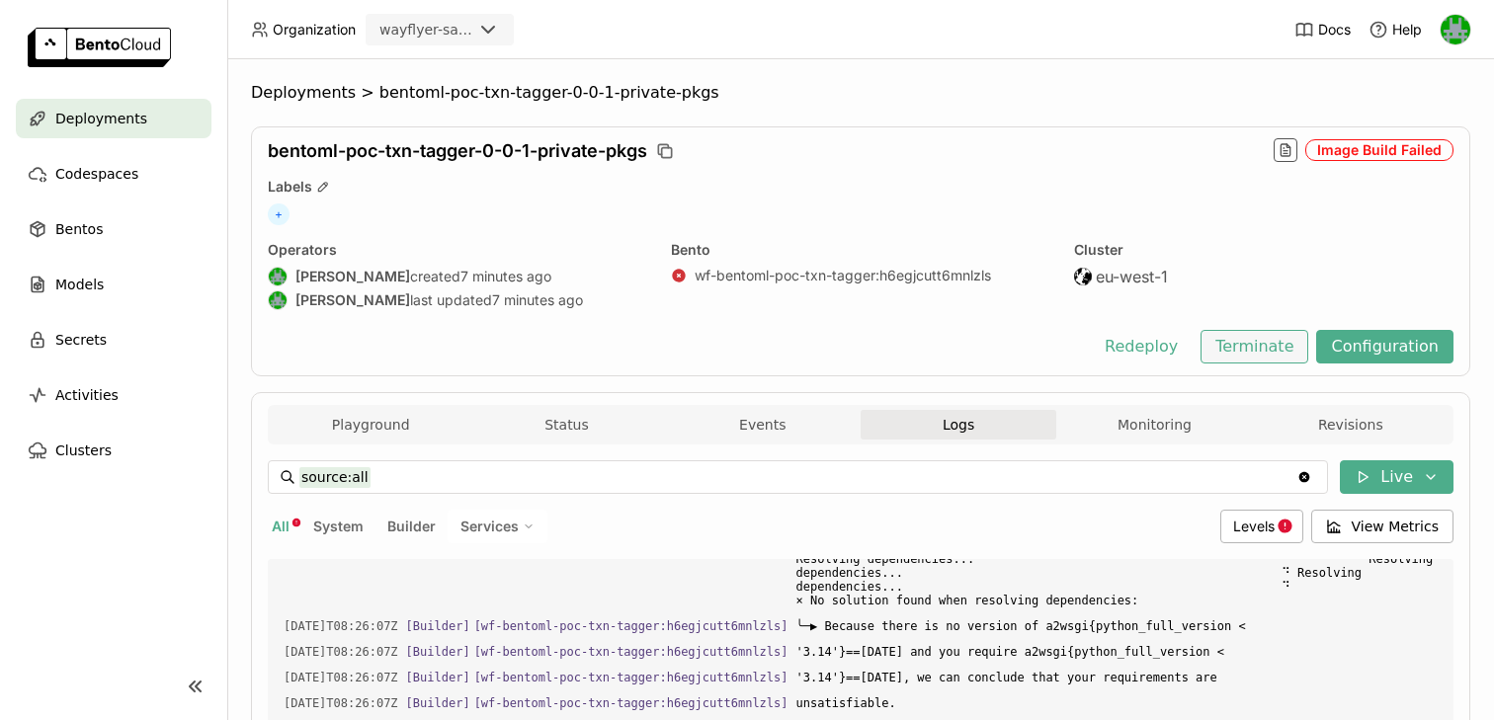
click at [1255, 353] on button "Terminate" at bounding box center [1255, 347] width 108 height 34
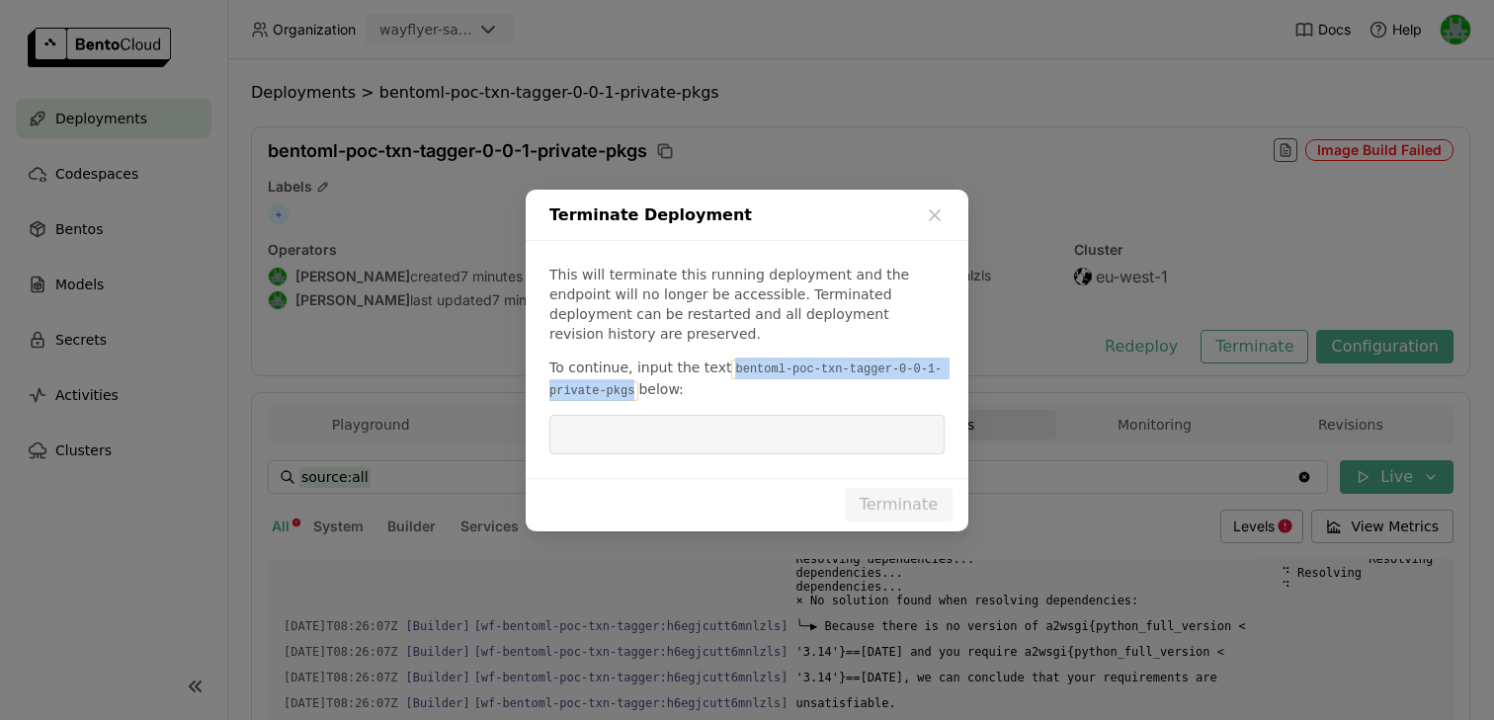
drag, startPoint x: 723, startPoint y: 358, endPoint x: 634, endPoint y: 381, distance: 92.8
click at [634, 381] on code "bentoml-poc-txn-tagger-0-0-1-private-pkgs" at bounding box center [746, 381] width 392 height 42
copy code "bentoml-poc-txn-tagger-0-0-1-private-pkgs"
click at [633, 418] on input "dialog" at bounding box center [747, 435] width 372 height 38
paste input "bentoml-poc-txn-tagger-0-0-1-private-pkgs"
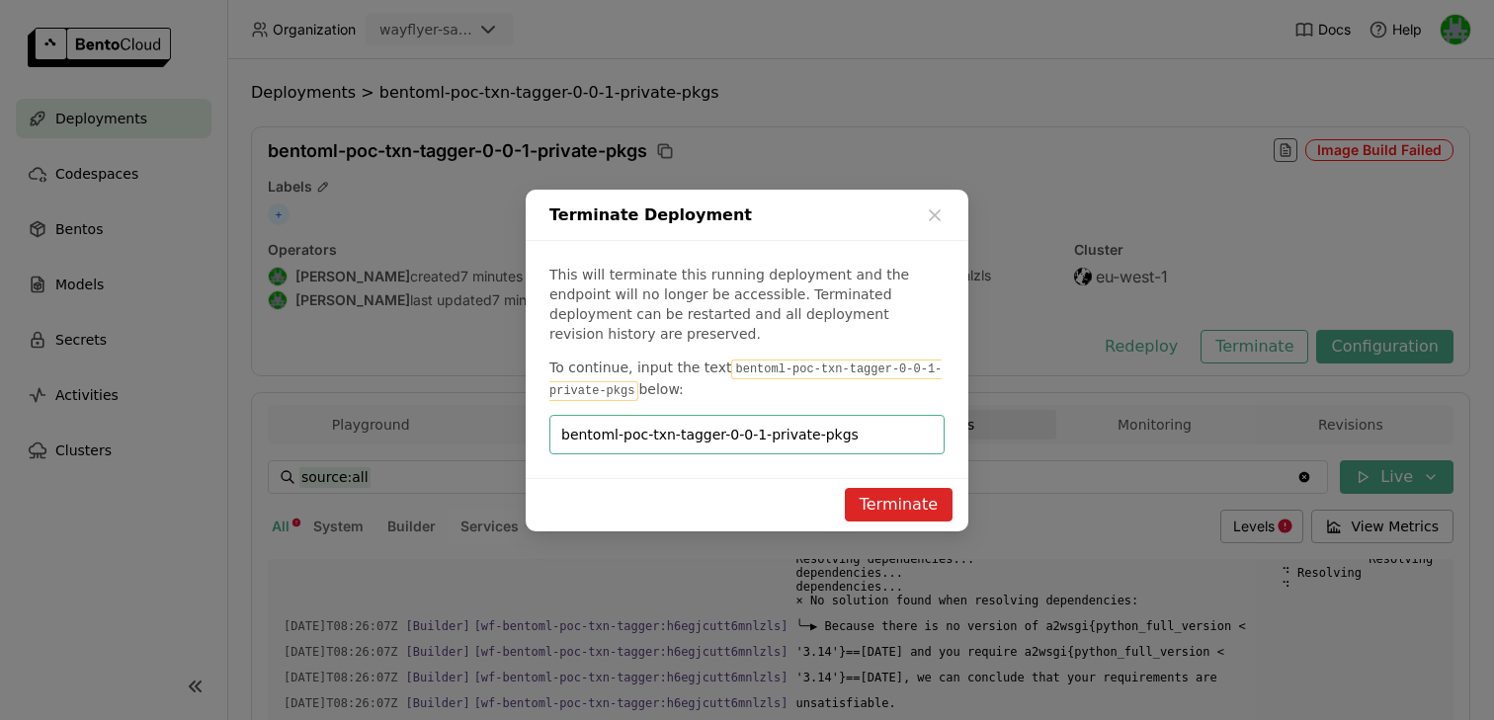
type input "bentoml-poc-txn-tagger-0-0-1-private-pkgs"
click at [878, 488] on button "Terminate" at bounding box center [899, 505] width 108 height 34
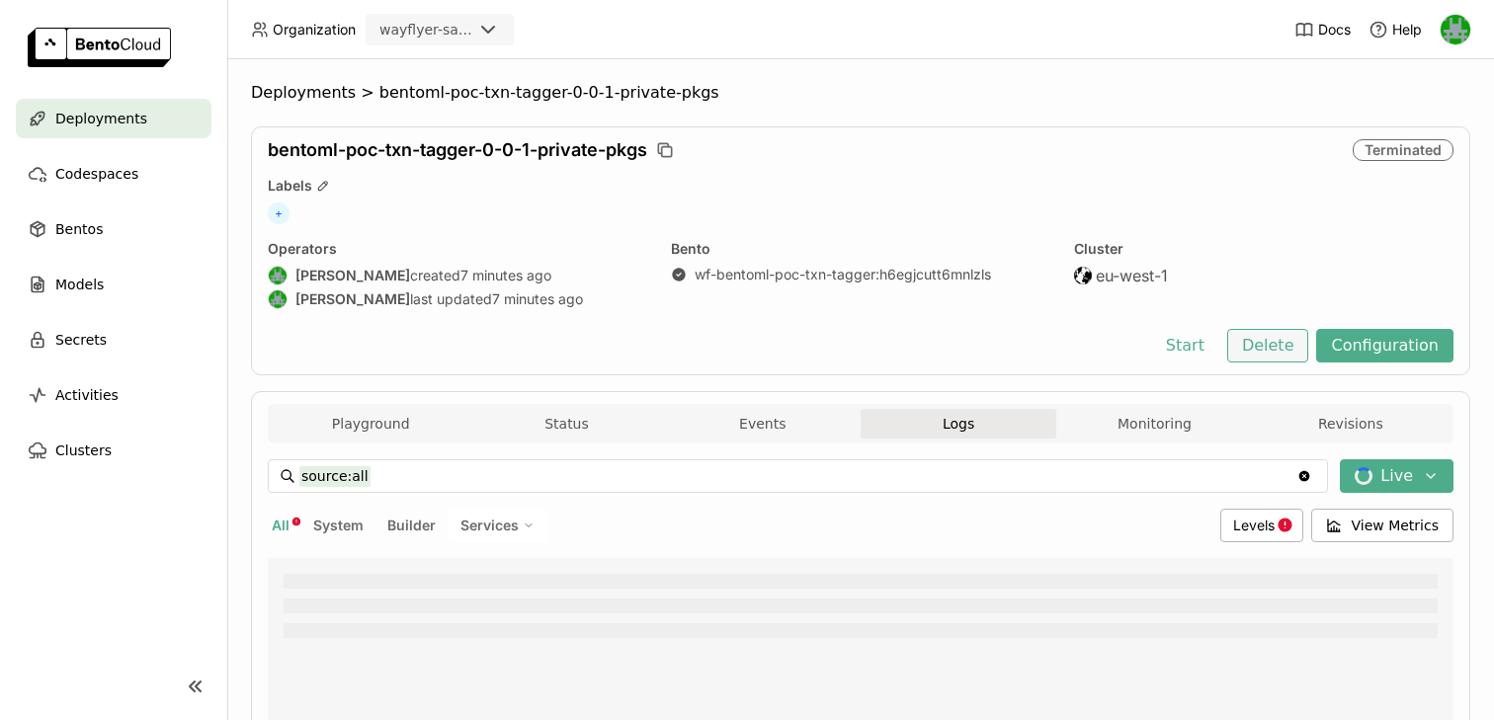
click at [1275, 351] on button "Delete" at bounding box center [1268, 346] width 82 height 34
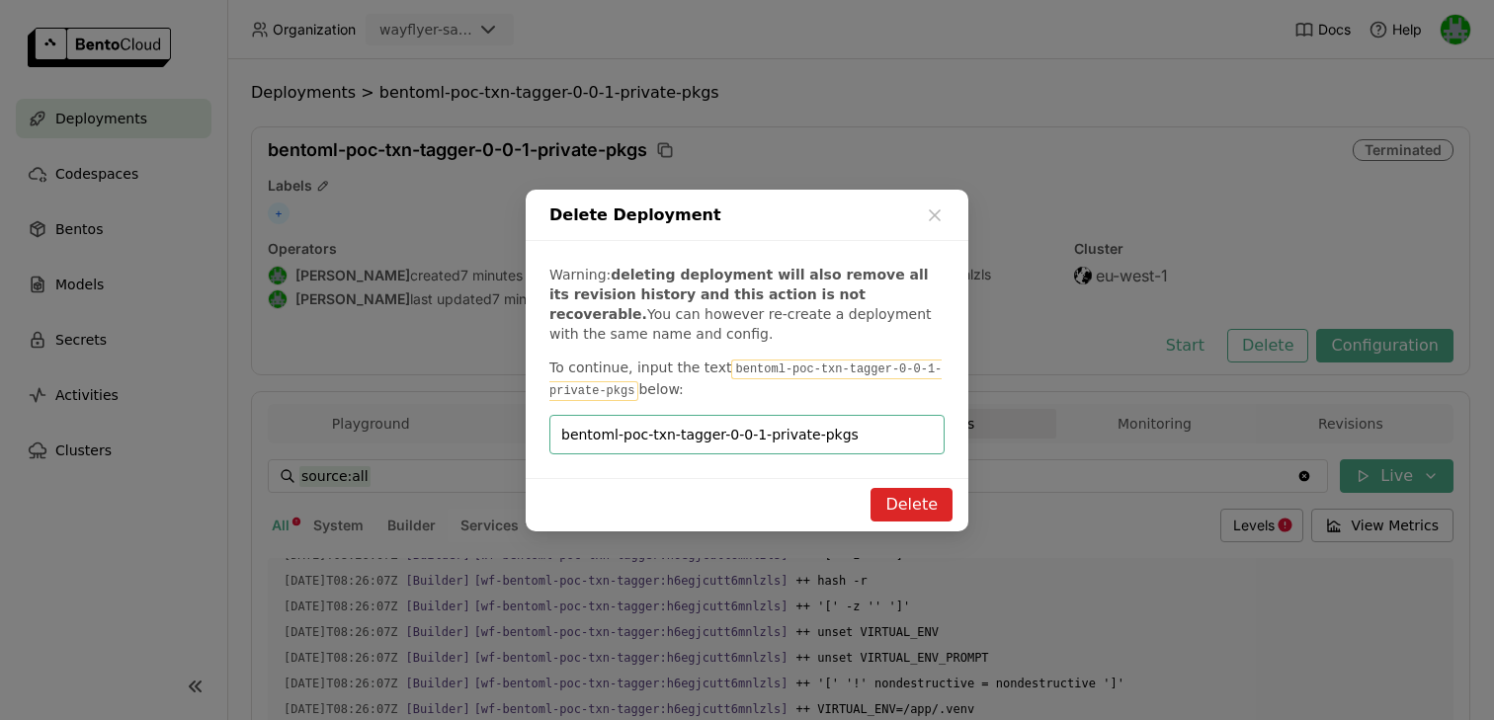
type input "bentoml-poc-txn-tagger-0-0-1-private-pkgs"
click at [885, 497] on button "Delete" at bounding box center [912, 505] width 82 height 34
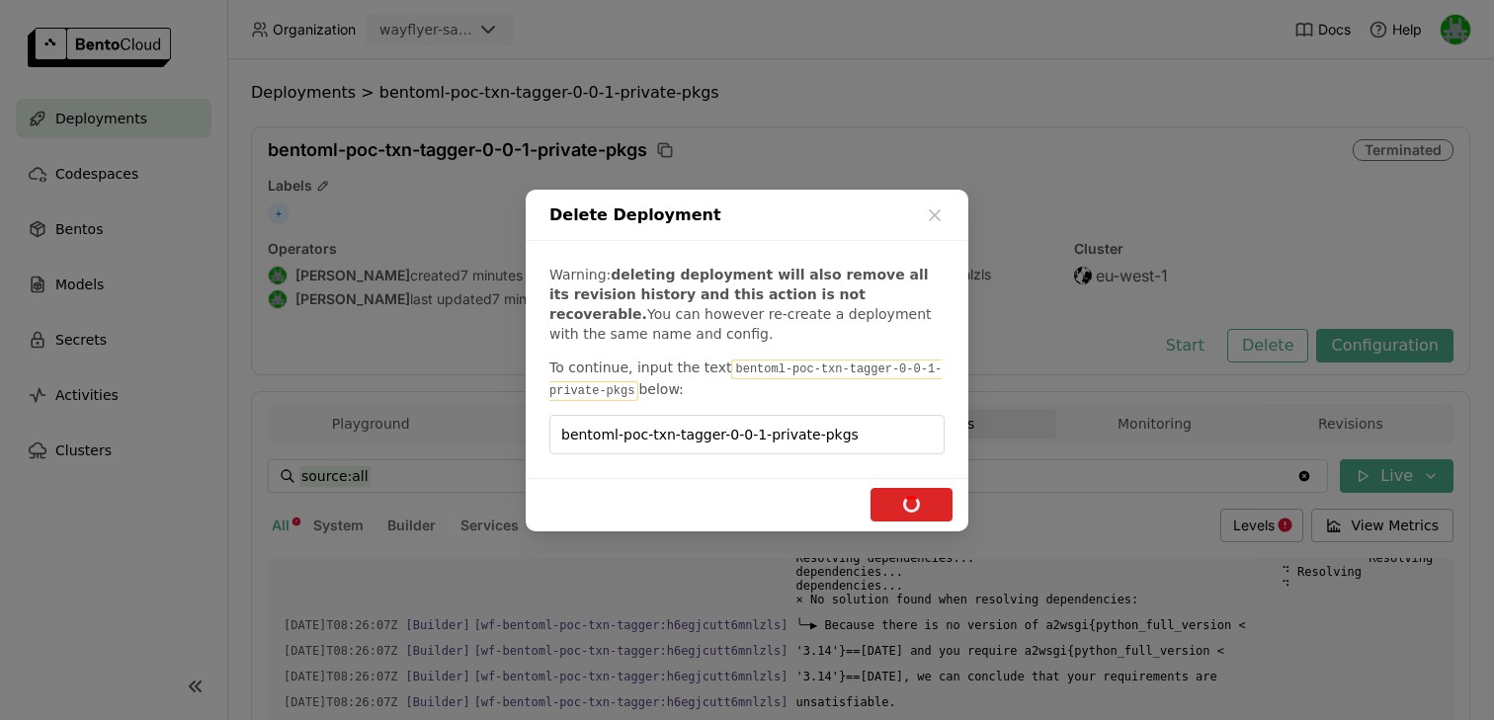
scroll to position [2612, 0]
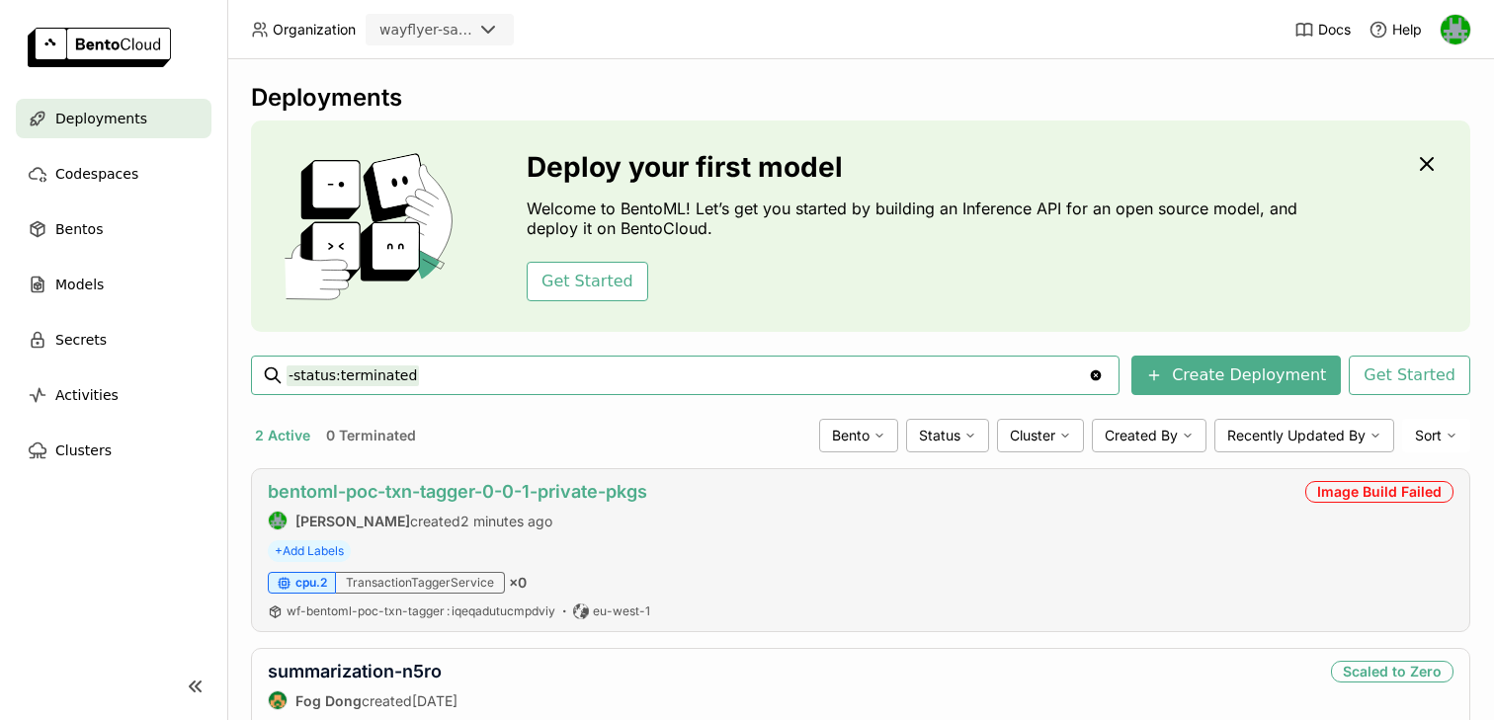
click at [335, 500] on link "bentoml-poc-txn-tagger-0-0-1-private-pkgs" at bounding box center [458, 491] width 380 height 21
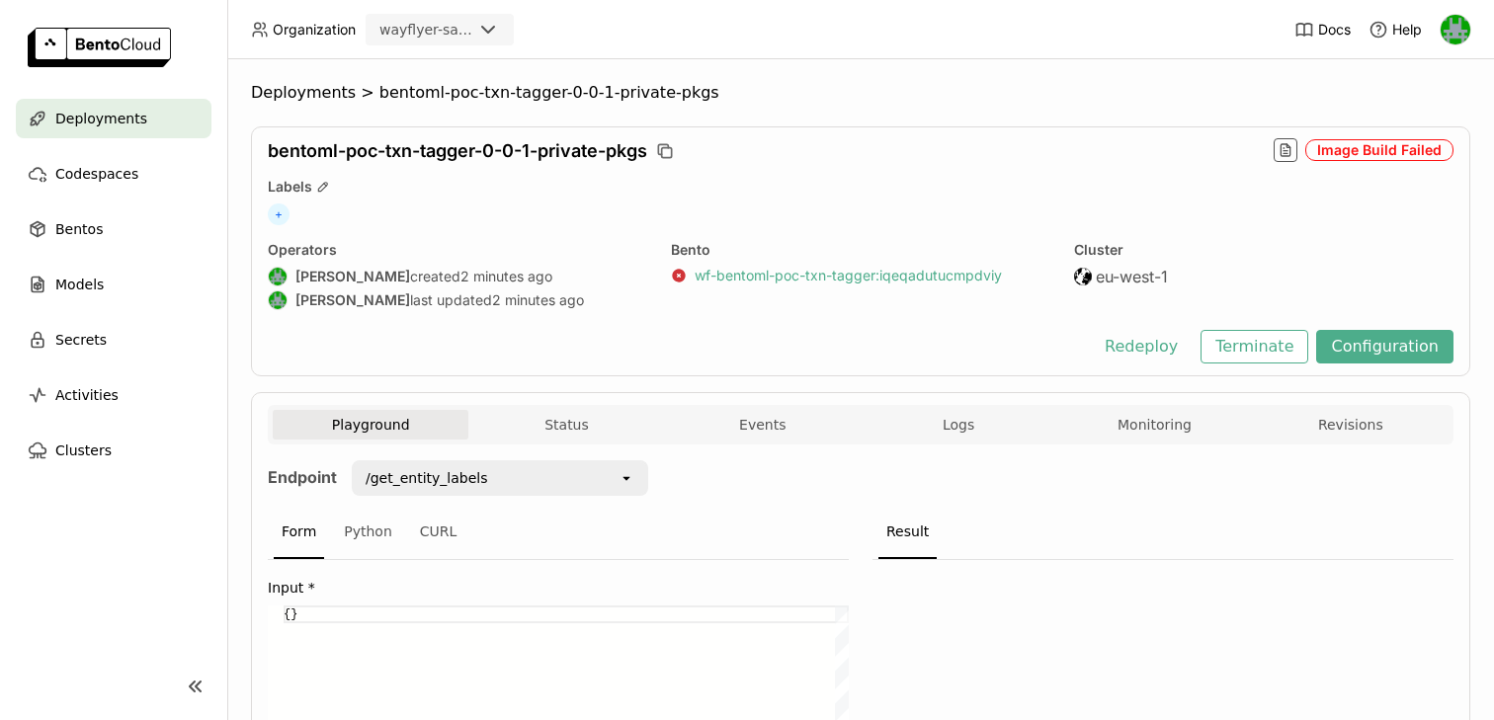
click at [721, 272] on link "wf-bentoml-poc-txn-tagger : iqeqadutucmpdviy" at bounding box center [848, 276] width 307 height 18
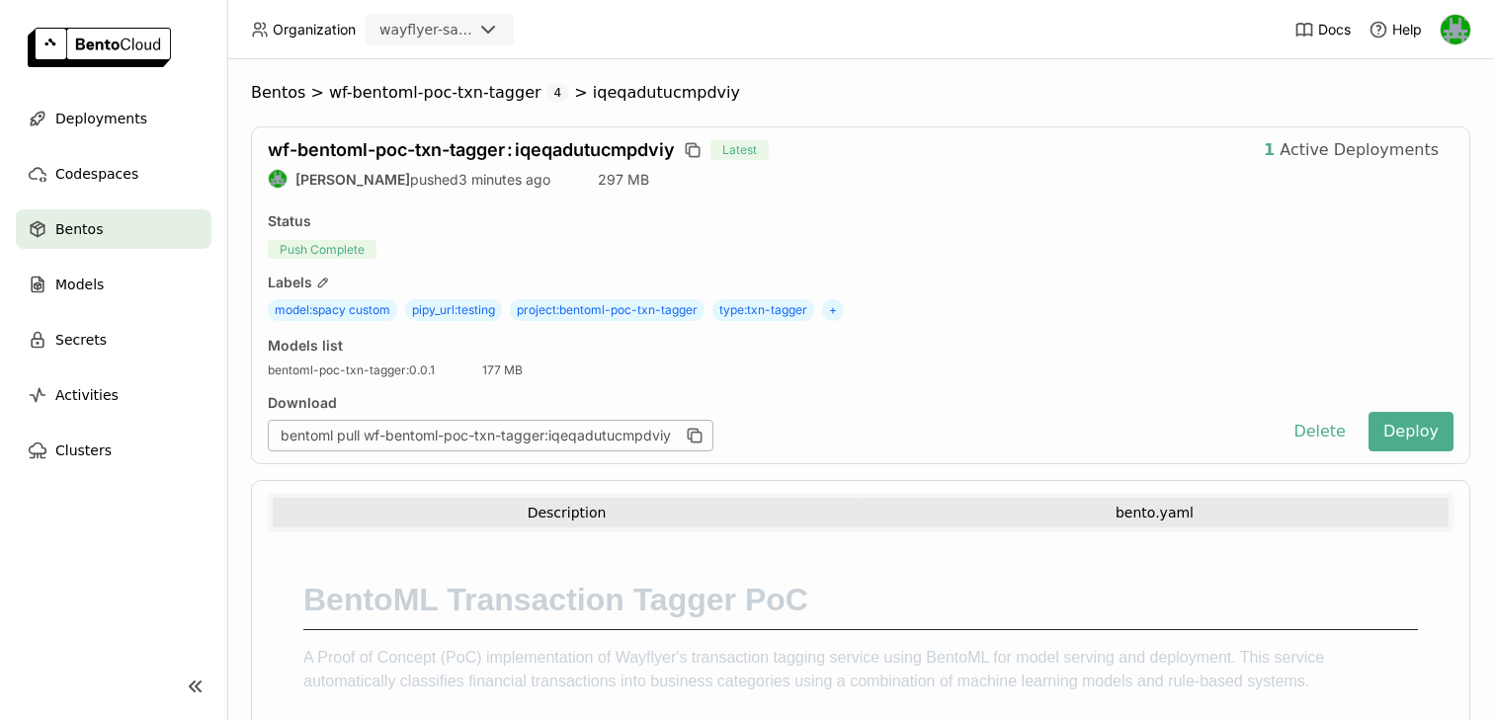
click at [1051, 509] on button "bento.yaml" at bounding box center [1155, 513] width 588 height 30
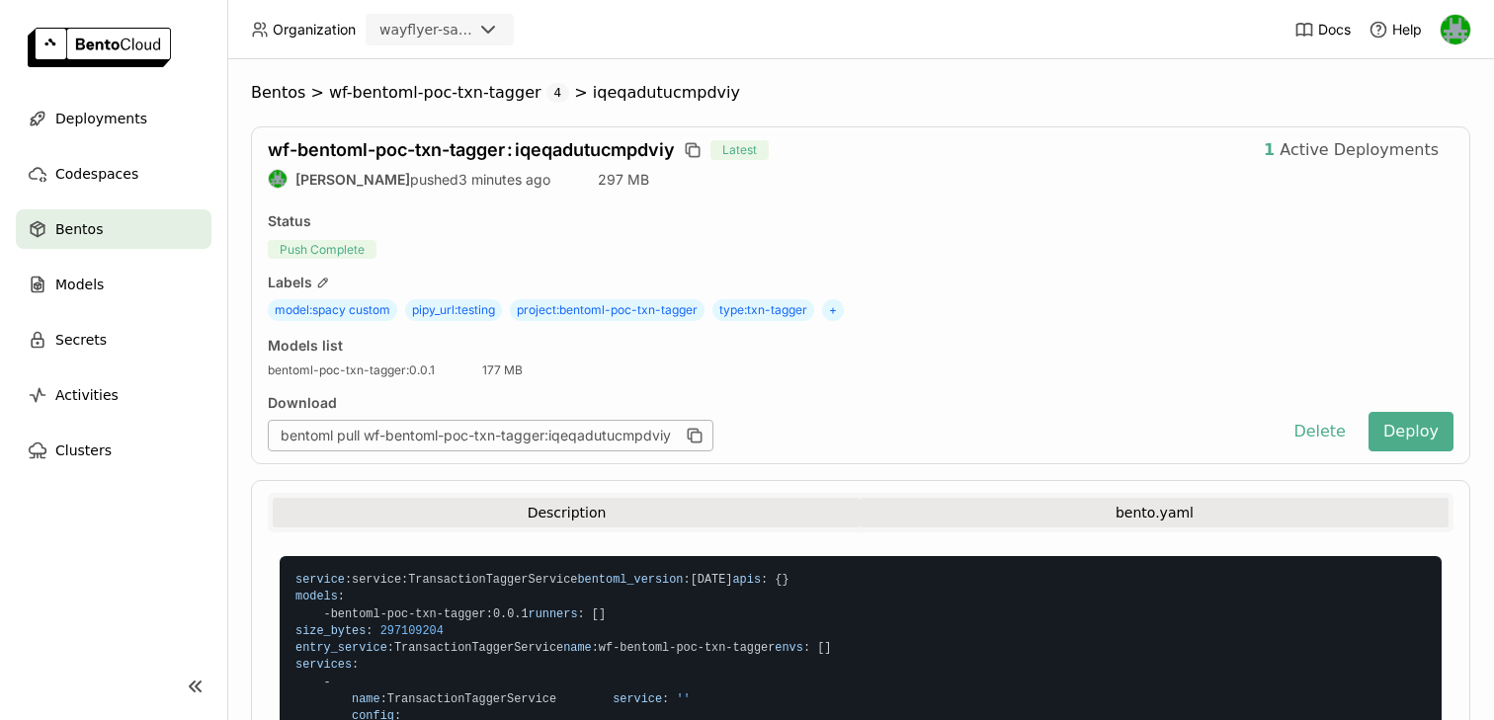
click at [545, 515] on button "Description" at bounding box center [567, 513] width 588 height 30
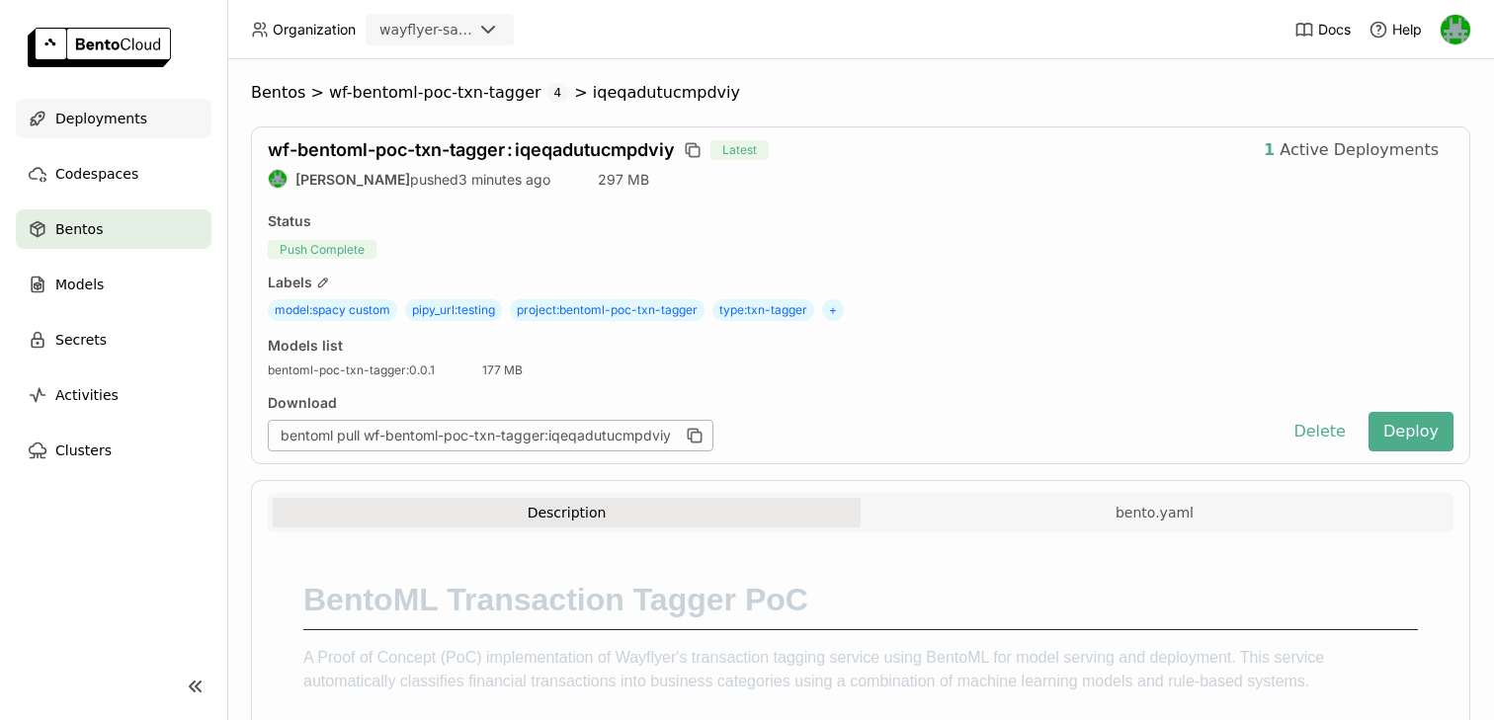
click at [154, 119] on div "Deployments" at bounding box center [114, 119] width 196 height 40
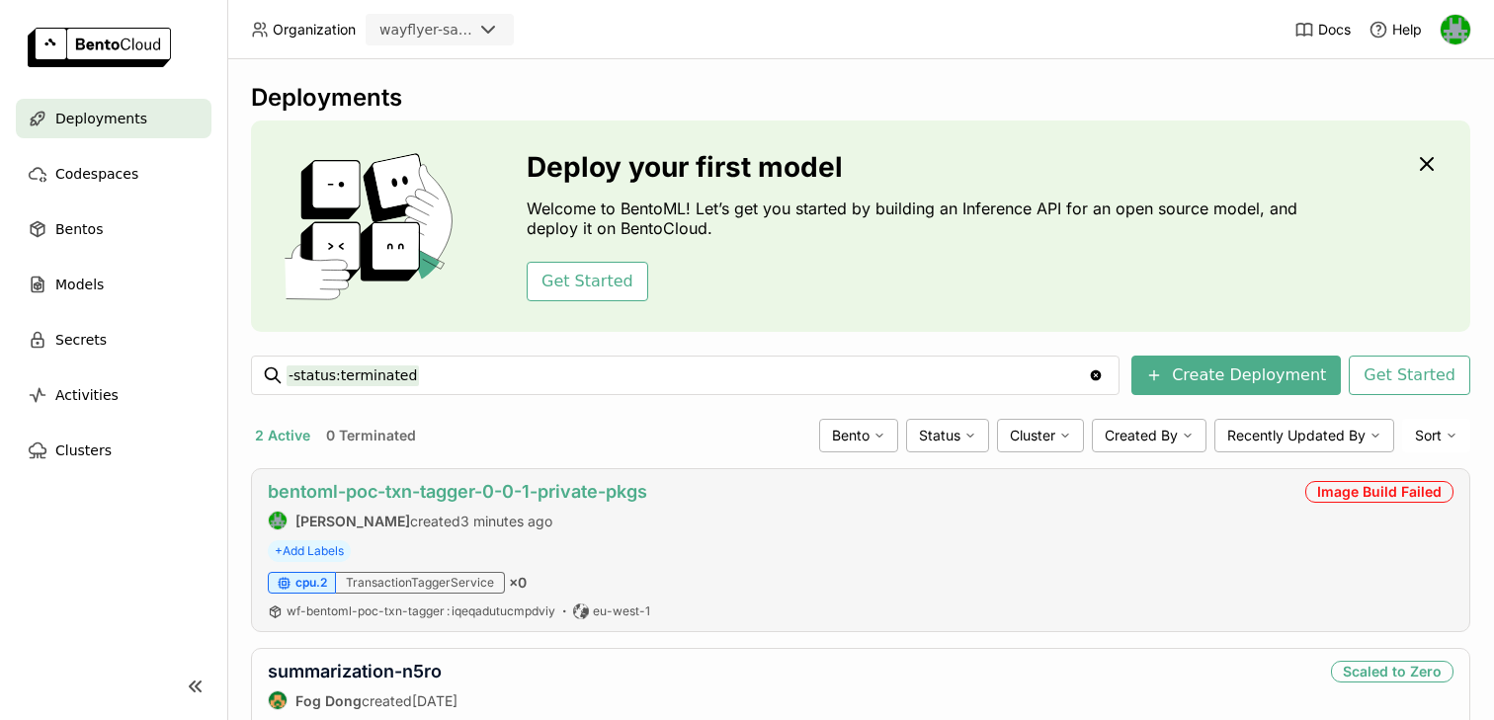
click at [390, 493] on link "bentoml-poc-txn-tagger-0-0-1-private-pkgs" at bounding box center [458, 491] width 380 height 21
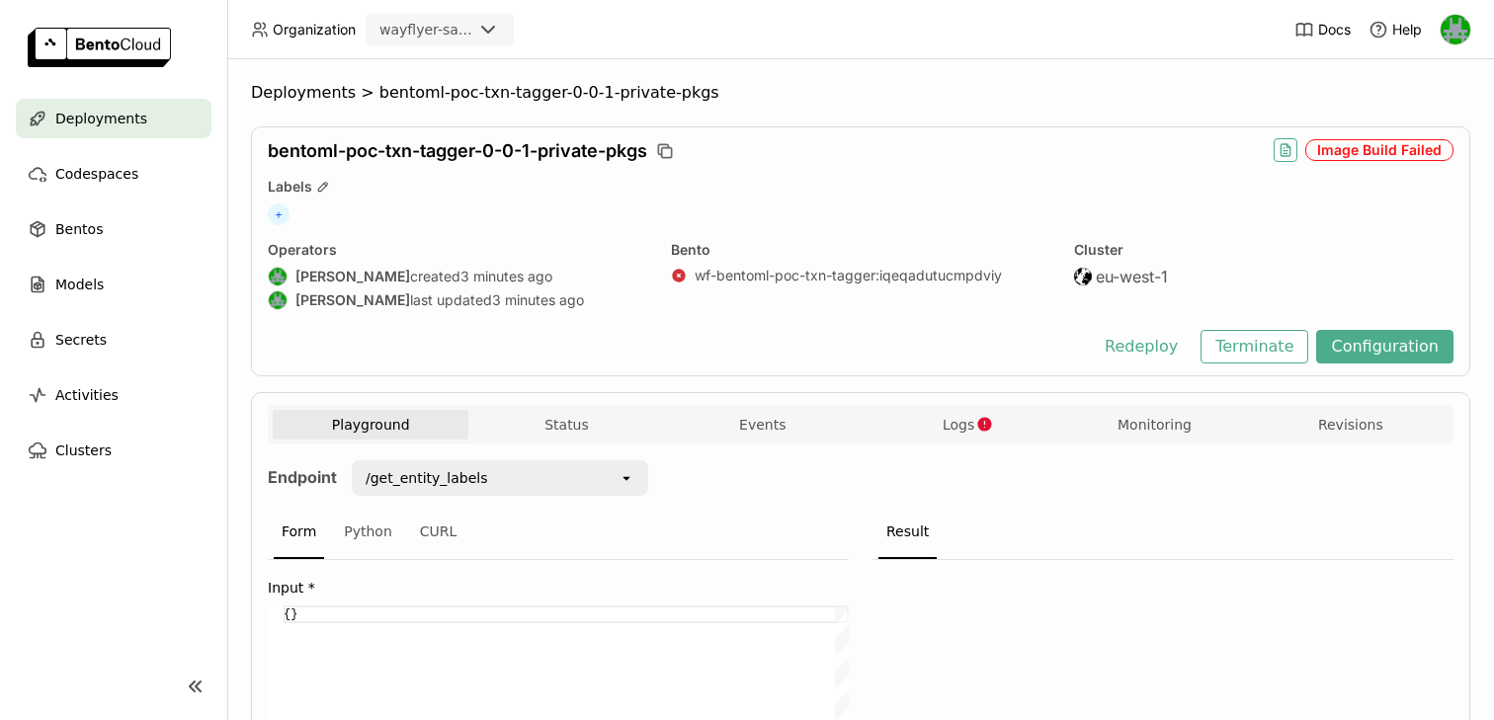
click at [1294, 150] on icon "button" at bounding box center [1286, 150] width 16 height 16
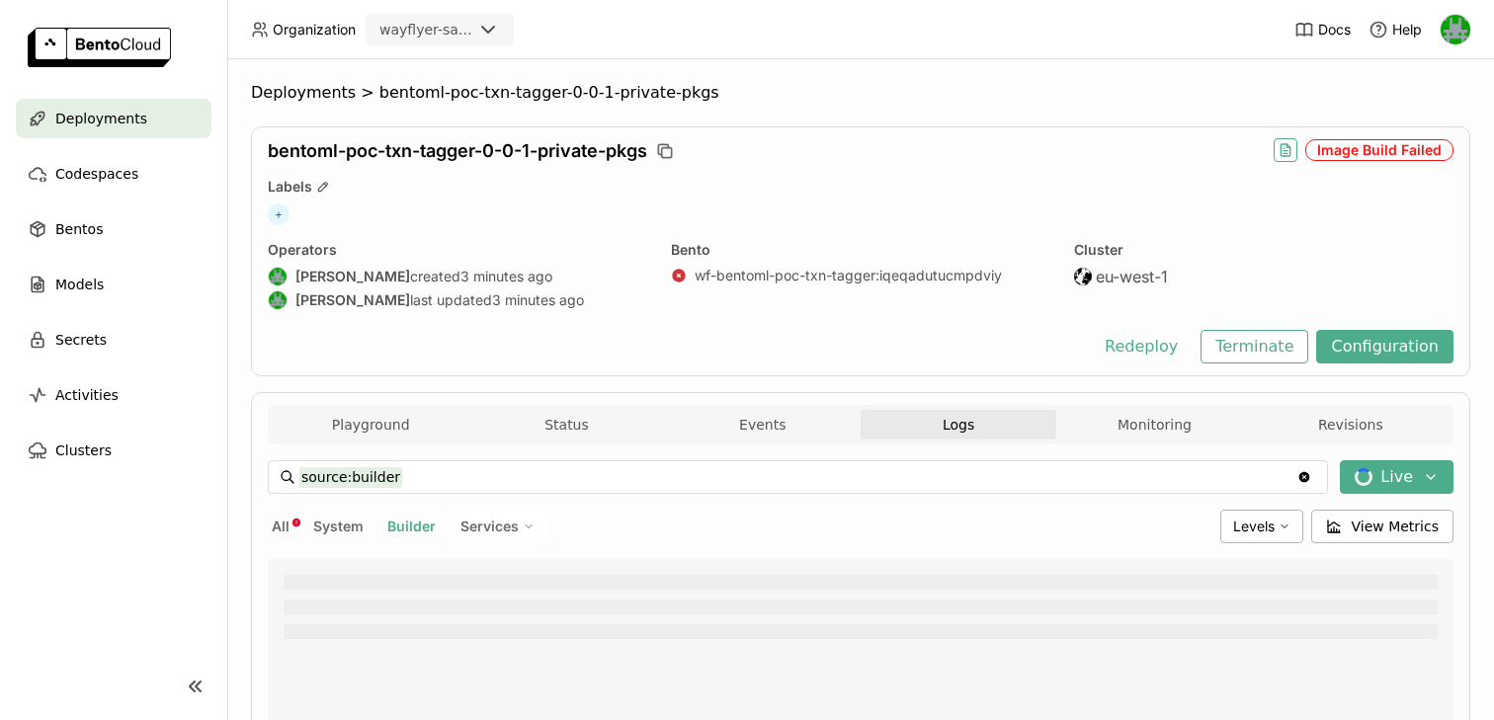
type input "source:builder"
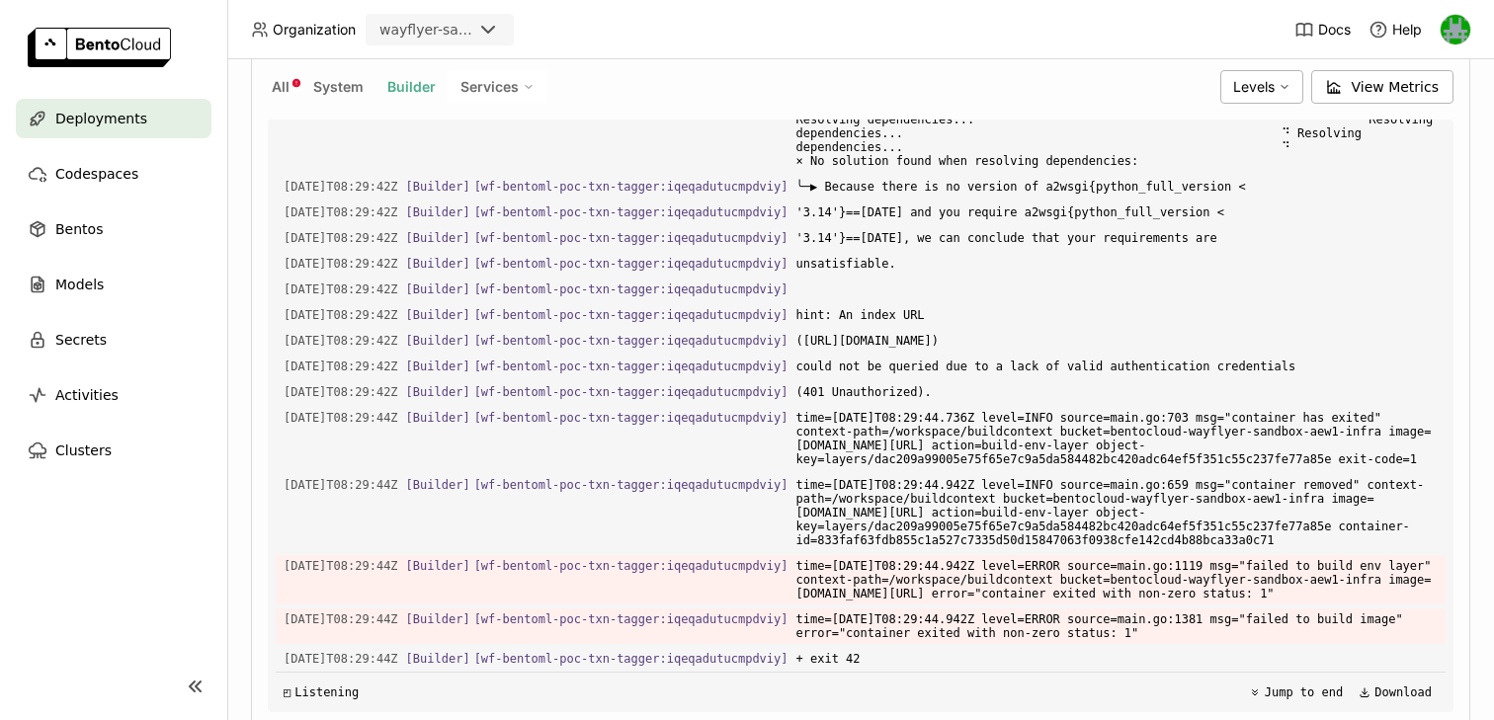
scroll to position [2552, 0]
